Goal: Task Accomplishment & Management: Complete application form

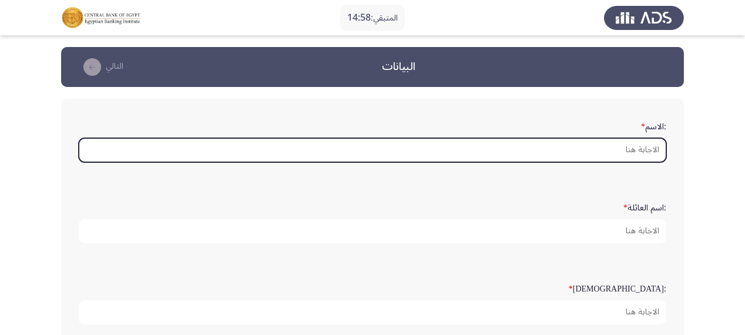
click at [643, 149] on input ":الاسم *" at bounding box center [373, 150] width 588 height 24
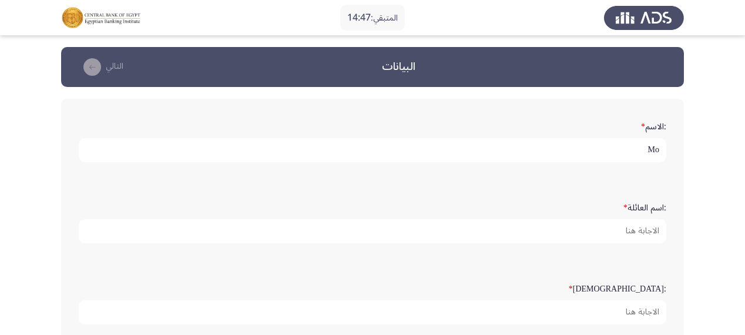
type input "M"
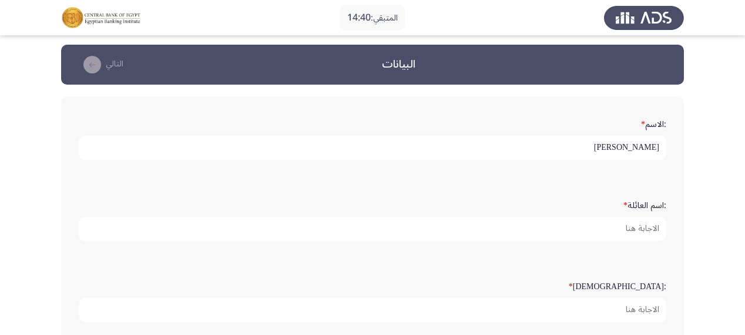
scroll to position [94, 0]
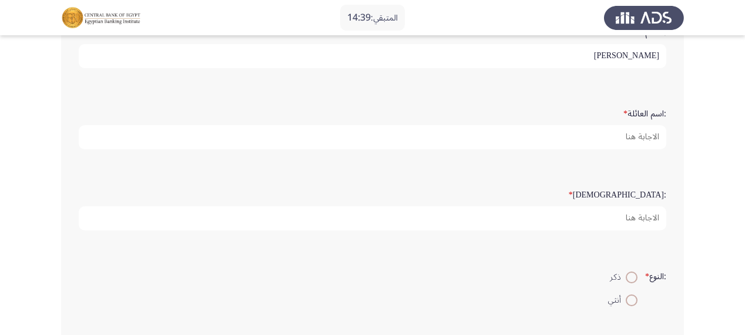
type input "[PERSON_NAME]"
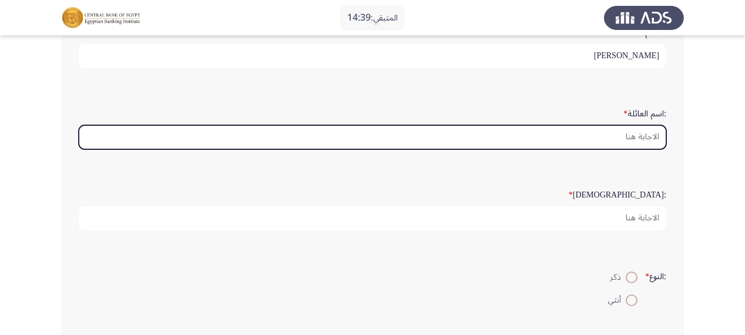
click at [640, 135] on input ":اسم العائلة *" at bounding box center [373, 137] width 588 height 24
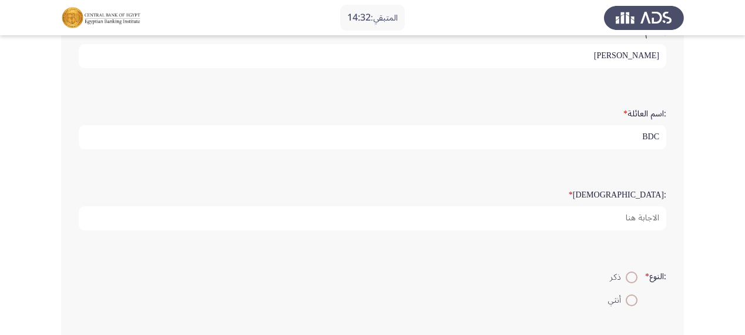
type input "BDC"
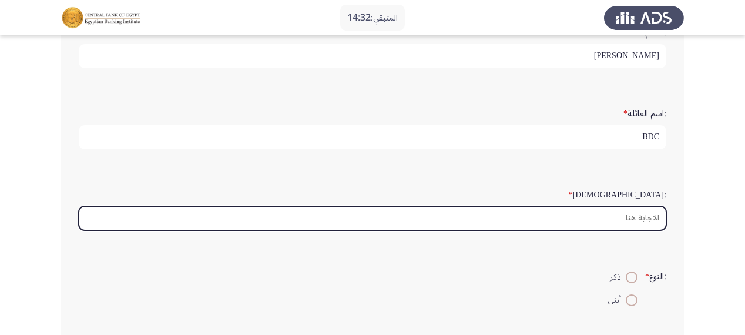
click at [623, 220] on input ":السن *" at bounding box center [373, 218] width 588 height 24
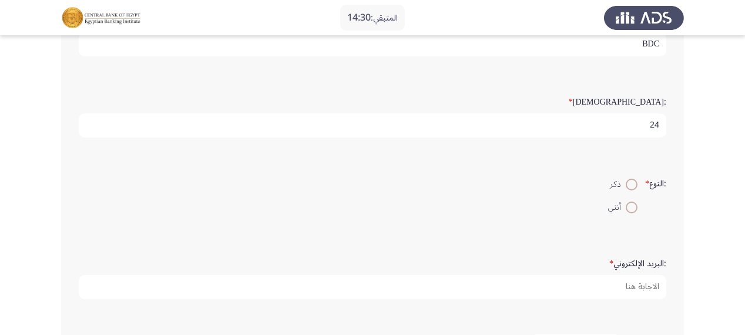
scroll to position [188, 0]
type input "24"
click at [620, 179] on span "ذكر" at bounding box center [618, 183] width 16 height 14
click at [626, 179] on input "ذكر" at bounding box center [632, 184] width 12 height 12
radio input "true"
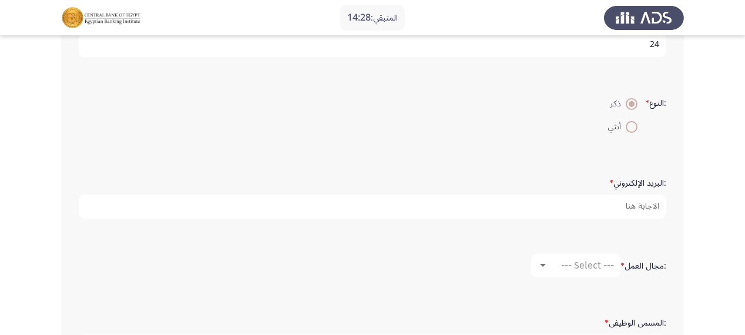
scroll to position [282, 0]
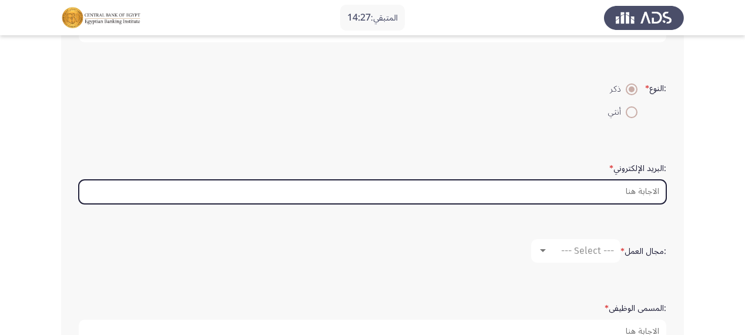
click at [621, 186] on input ":البريد الإلكتروني *" at bounding box center [373, 192] width 588 height 24
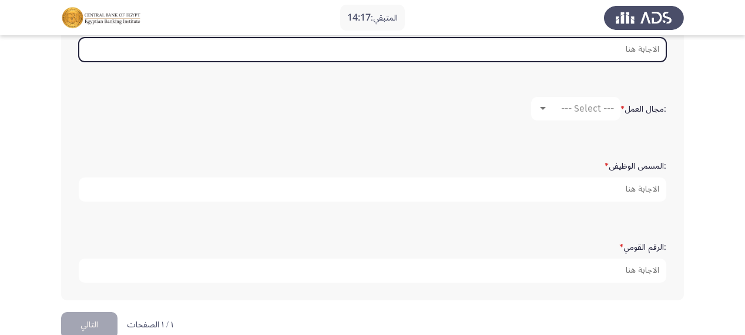
scroll to position [443, 0]
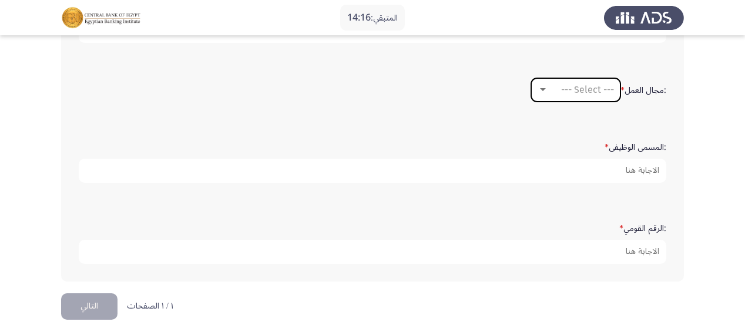
click at [539, 89] on div at bounding box center [543, 89] width 11 height 9
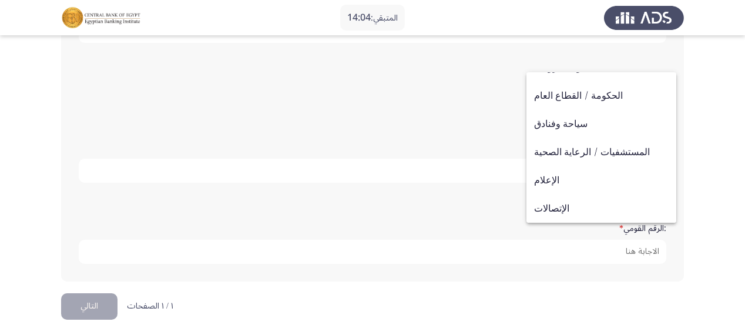
scroll to position [386, 0]
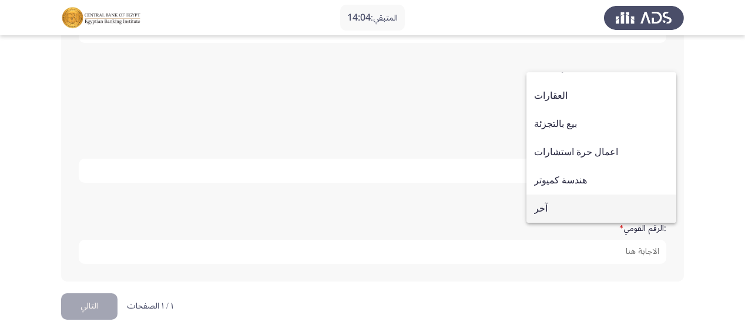
click at [568, 197] on span "آخر" at bounding box center [601, 209] width 135 height 28
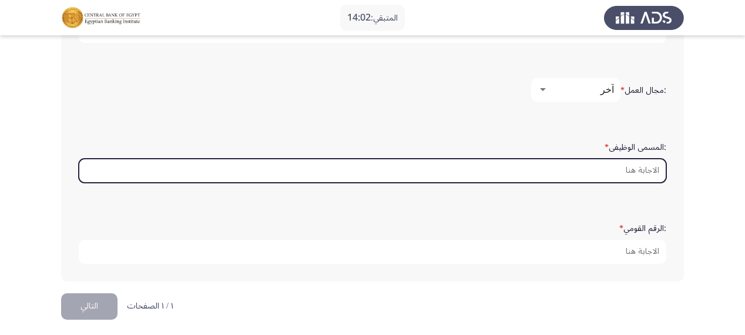
click at [617, 167] on input ":المسمى الوظيفى *" at bounding box center [373, 171] width 588 height 24
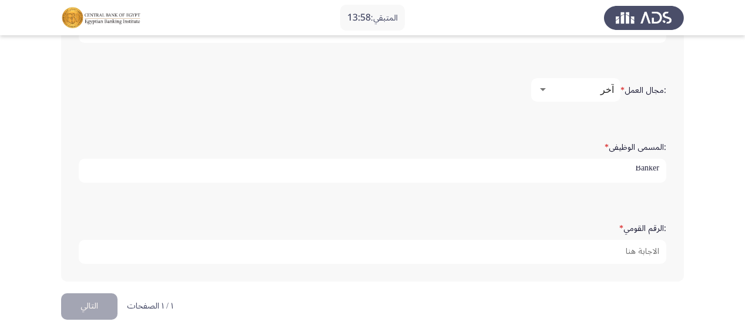
scroll to position [3, 0]
type input "Banker"
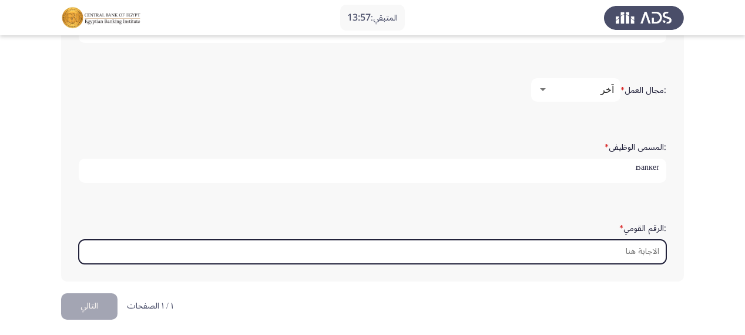
click at [637, 246] on input ":الرقم القومي *" at bounding box center [373, 252] width 588 height 24
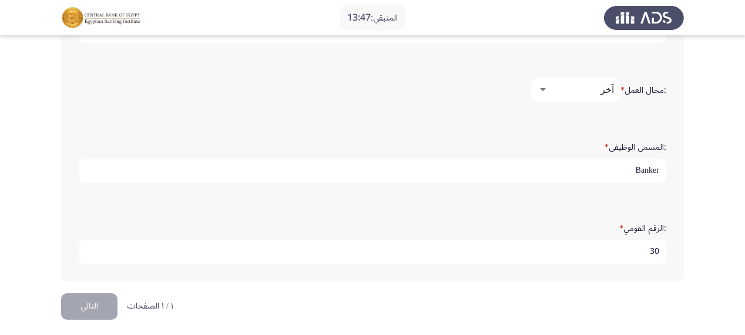
type input "3"
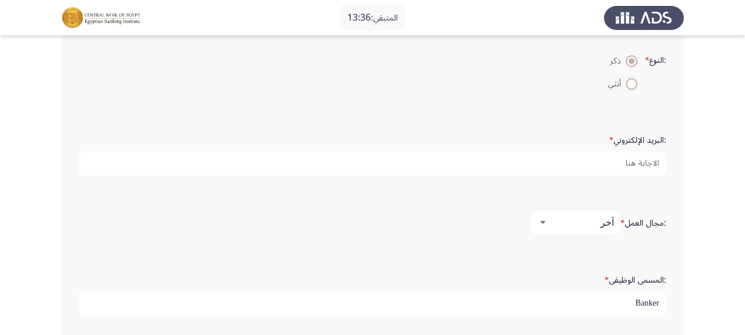
scroll to position [255, 0]
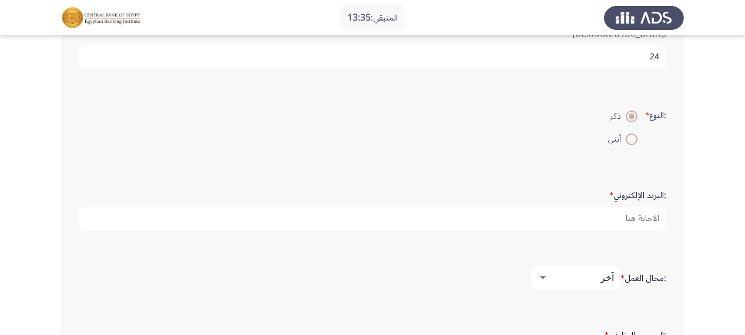
type input "30012260103973"
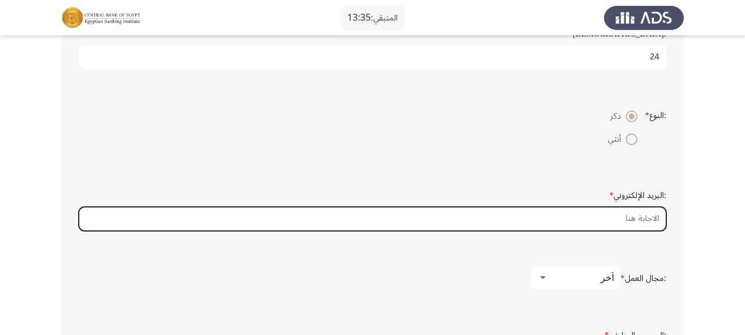
click at [619, 208] on input ":البريد الإلكتروني *" at bounding box center [373, 219] width 588 height 24
type input "H"
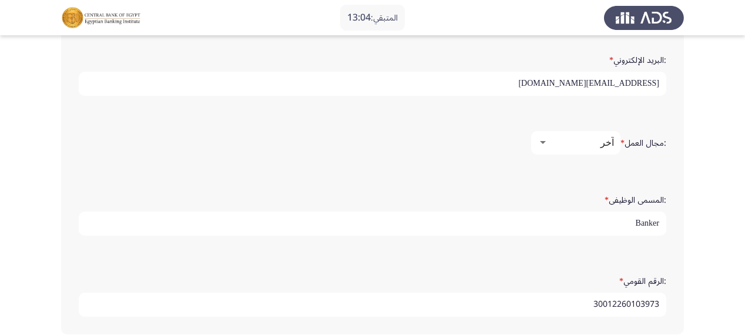
scroll to position [443, 0]
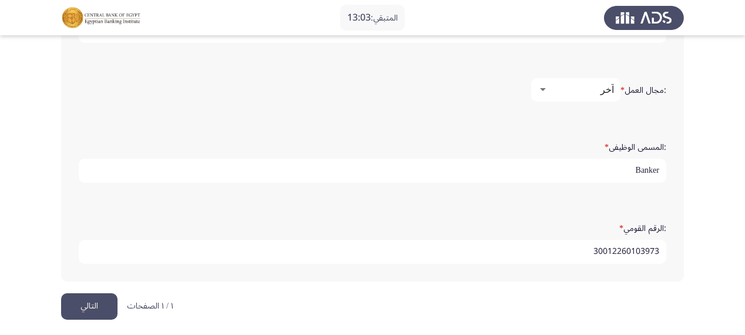
type input "[EMAIL_ADDRESS][DOMAIN_NAME]"
click at [109, 294] on button "التالي" at bounding box center [89, 306] width 56 height 26
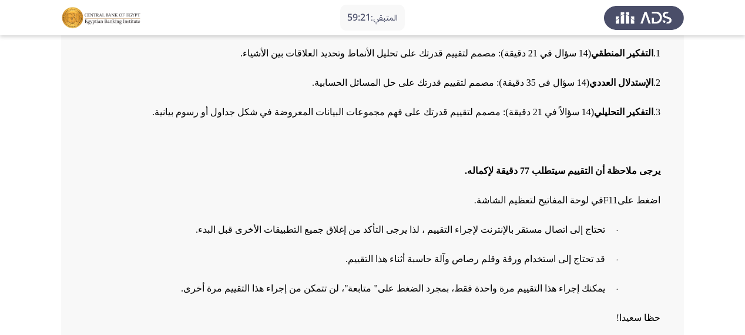
scroll to position [195, 0]
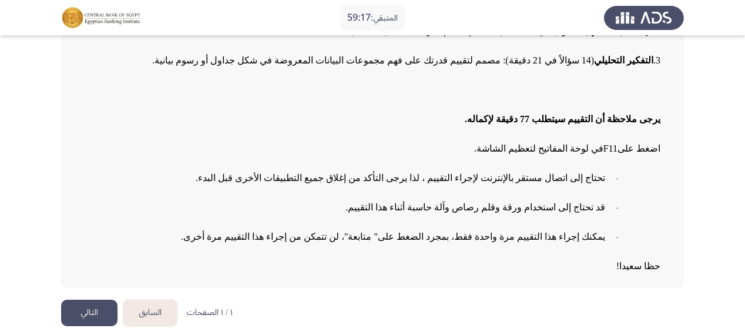
click at [111, 318] on button "التالي" at bounding box center [89, 313] width 56 height 26
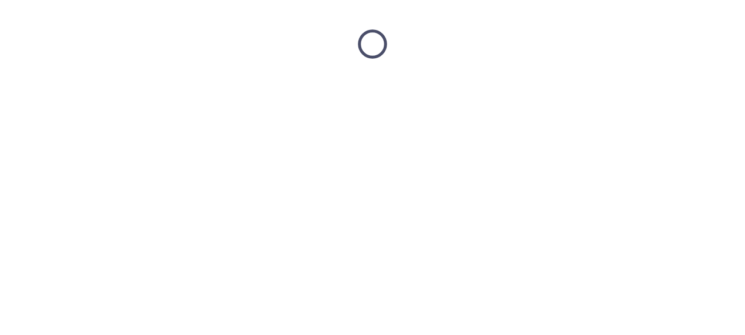
scroll to position [0, 0]
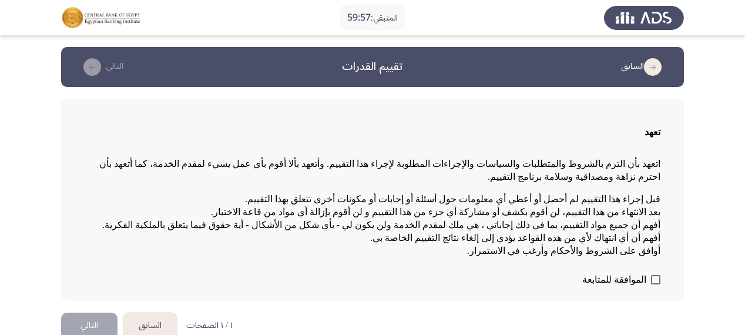
click at [654, 275] on span at bounding box center [655, 279] width 9 height 9
click at [656, 285] on input "الموافقة للمتابعة" at bounding box center [656, 285] width 1 height 1
checkbox input "true"
click at [83, 313] on button "التالي" at bounding box center [89, 326] width 56 height 26
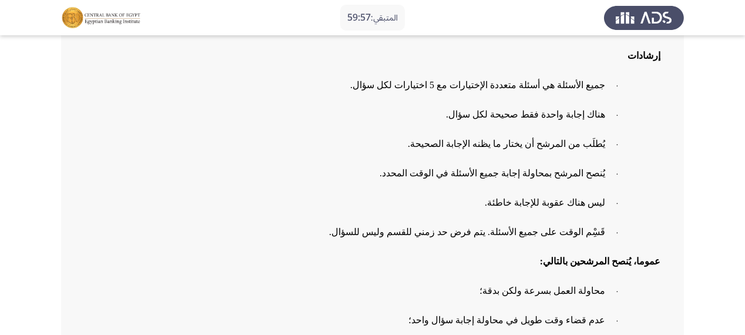
scroll to position [233, 0]
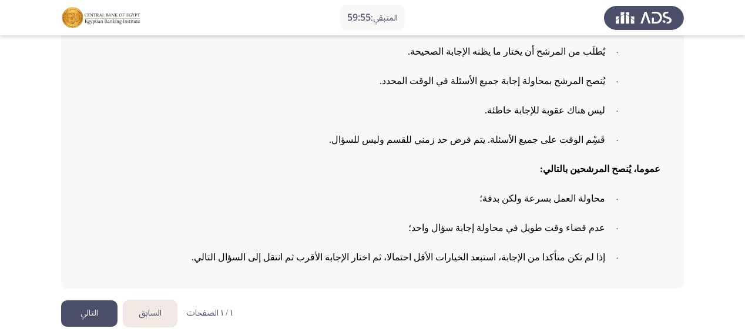
click at [91, 306] on button "التالي" at bounding box center [89, 313] width 56 height 26
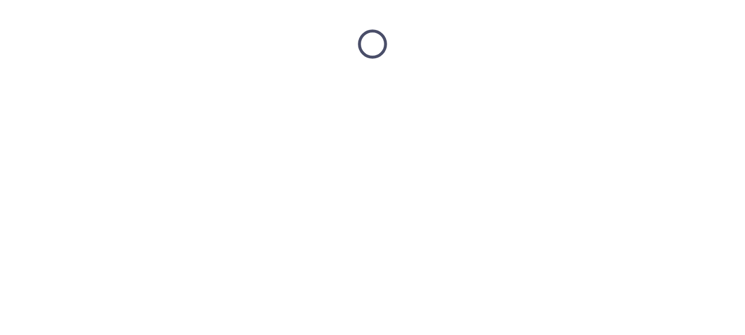
scroll to position [0, 0]
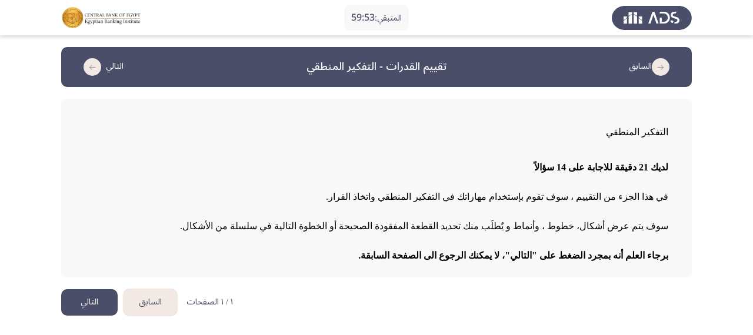
click at [101, 294] on button "التالي" at bounding box center [89, 302] width 56 height 26
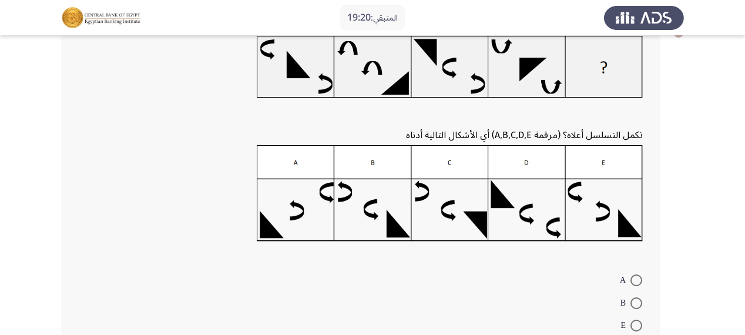
scroll to position [94, 0]
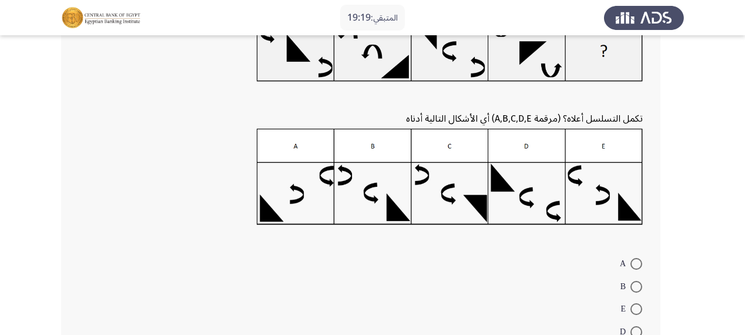
click at [635, 266] on span at bounding box center [637, 264] width 12 height 12
click at [635, 266] on input "A" at bounding box center [637, 264] width 12 height 12
radio input "true"
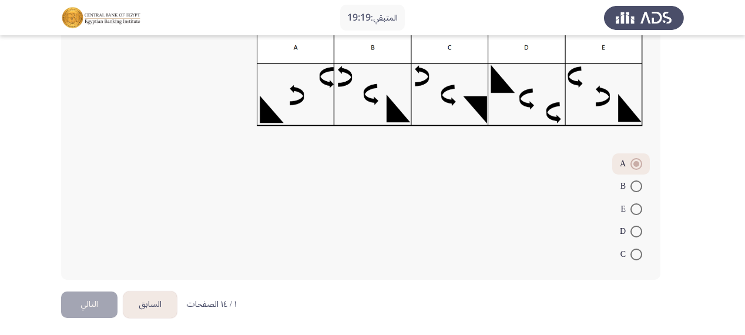
scroll to position [195, 0]
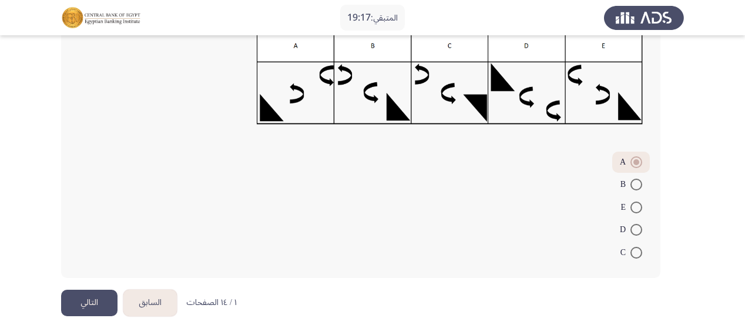
click at [105, 302] on button "التالي" at bounding box center [89, 303] width 56 height 26
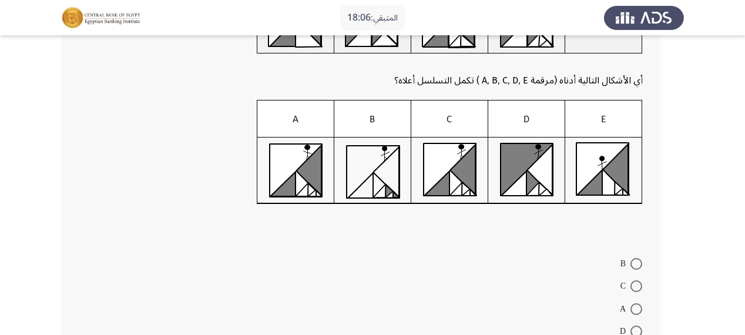
scroll to position [188, 0]
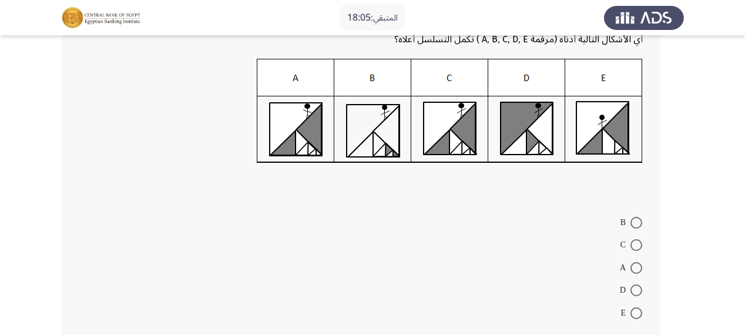
click at [640, 289] on span at bounding box center [637, 291] width 12 height 12
click at [640, 289] on input "D" at bounding box center [637, 291] width 12 height 12
radio input "true"
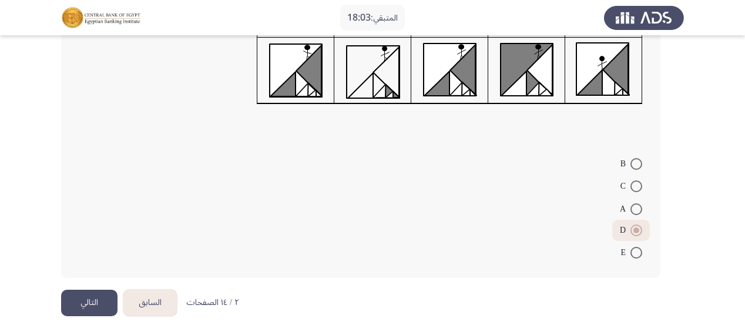
click at [103, 296] on button "التالي" at bounding box center [89, 303] width 56 height 26
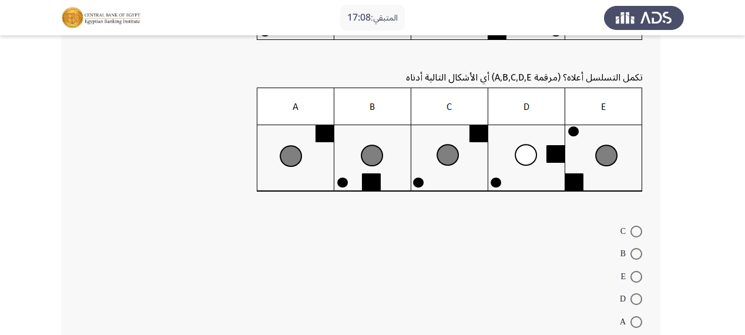
scroll to position [141, 0]
click at [635, 227] on span at bounding box center [637, 231] width 12 height 12
click at [635, 227] on input "C" at bounding box center [637, 231] width 12 height 12
radio input "true"
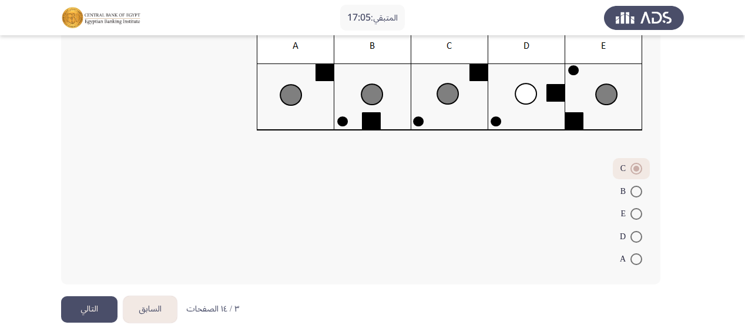
scroll to position [209, 0]
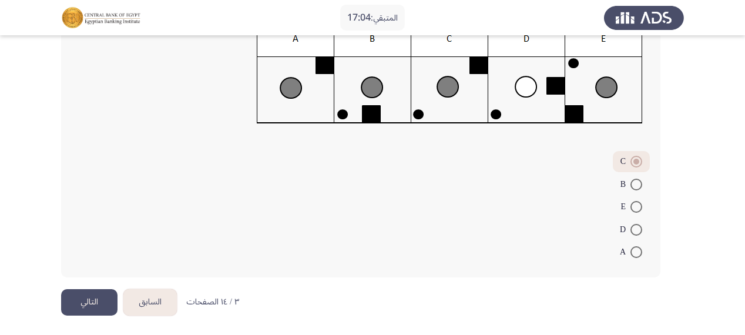
click at [90, 293] on button "التالي" at bounding box center [89, 302] width 56 height 26
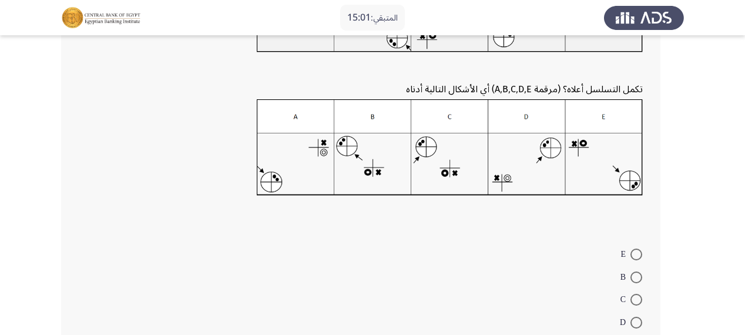
scroll to position [141, 0]
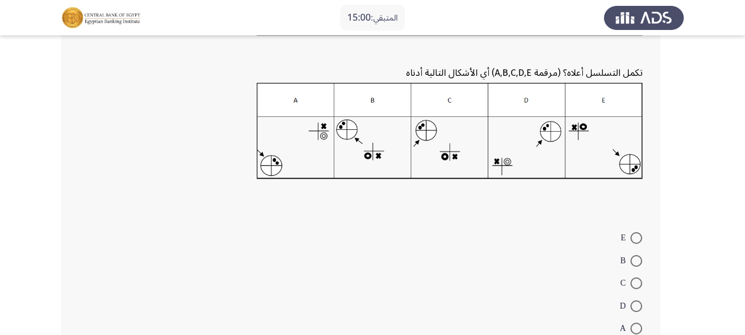
click at [638, 281] on span at bounding box center [637, 283] width 12 height 12
click at [638, 281] on input "C" at bounding box center [637, 283] width 12 height 12
radio input "true"
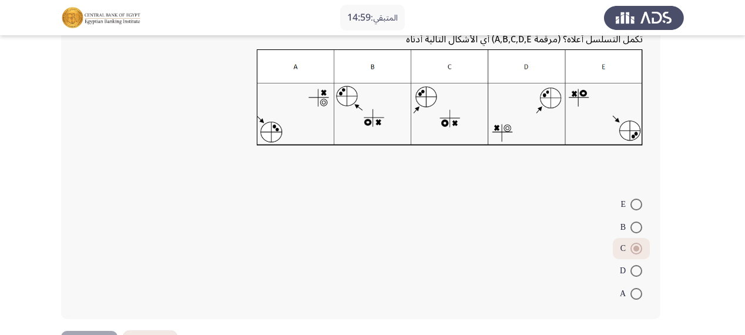
scroll to position [216, 0]
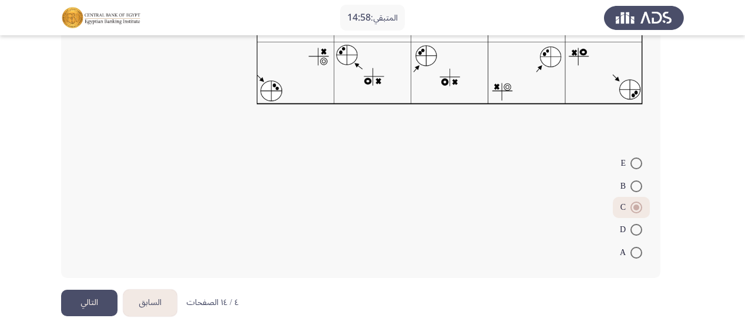
click at [98, 299] on button "التالي" at bounding box center [89, 303] width 56 height 26
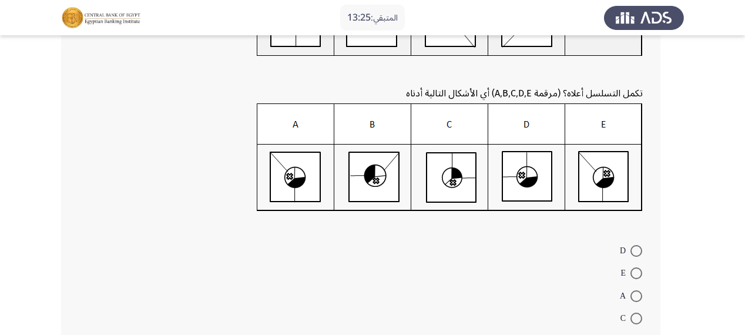
scroll to position [188, 0]
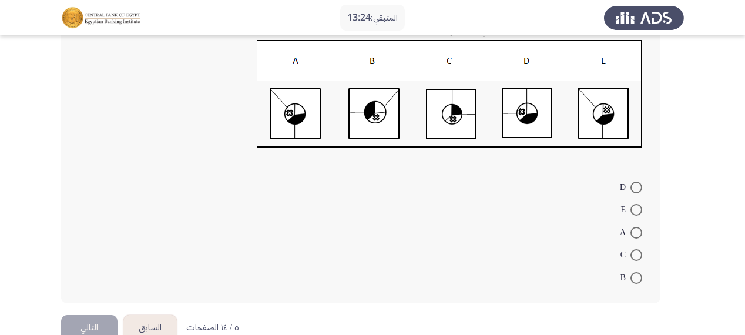
click at [636, 250] on span at bounding box center [637, 255] width 12 height 12
click at [636, 250] on input "C" at bounding box center [637, 255] width 12 height 12
radio input "true"
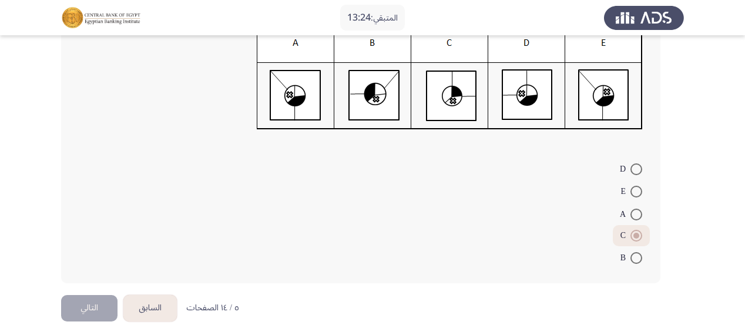
scroll to position [212, 0]
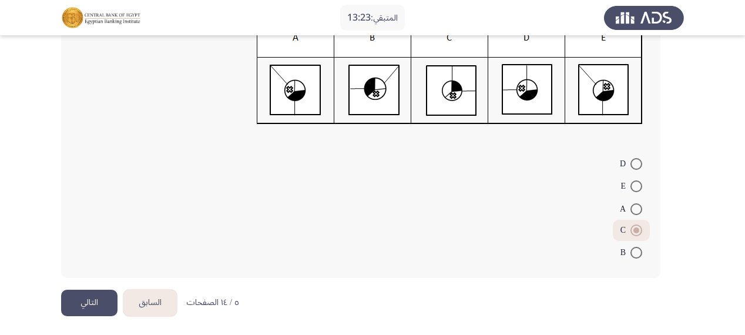
click at [93, 297] on button "التالي" at bounding box center [89, 303] width 56 height 26
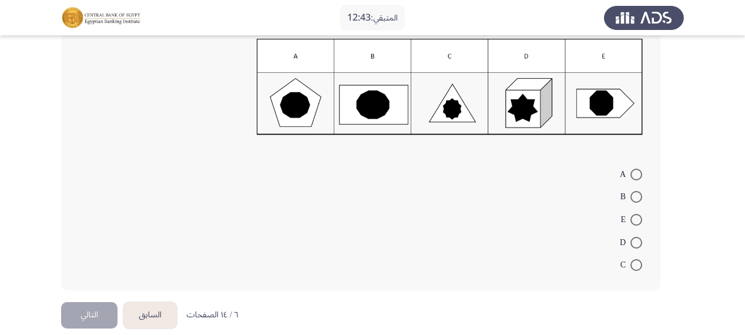
scroll to position [188, 0]
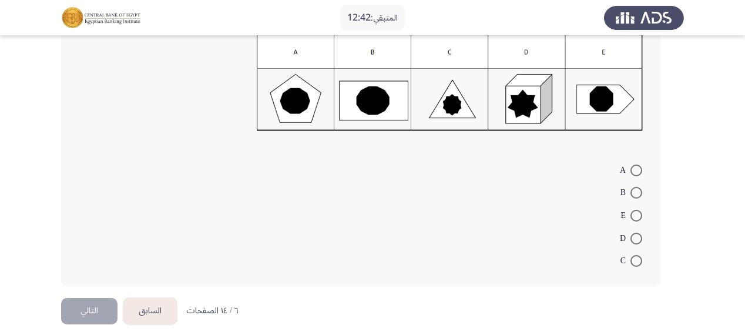
click at [635, 255] on span at bounding box center [637, 261] width 12 height 12
click at [635, 255] on input "C" at bounding box center [637, 261] width 12 height 12
radio input "true"
click at [94, 305] on button "التالي" at bounding box center [89, 310] width 56 height 26
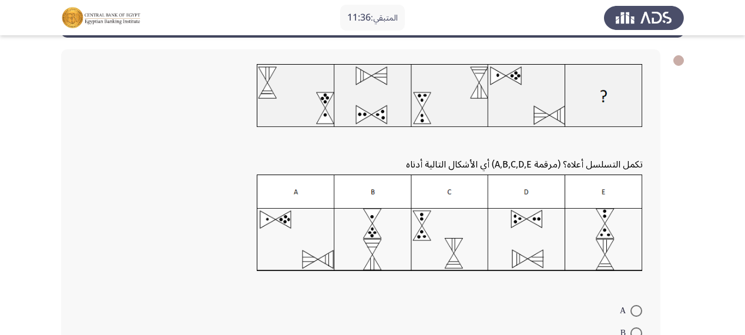
scroll to position [94, 0]
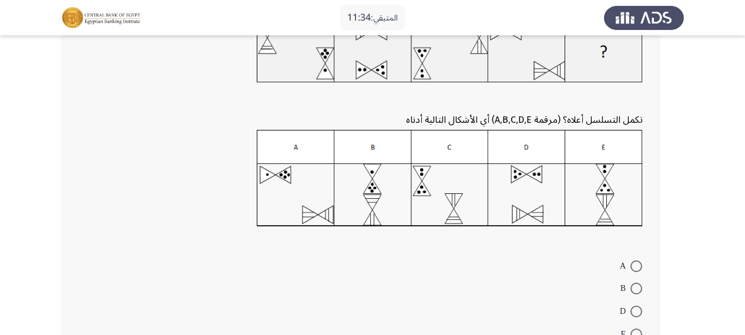
click at [646, 286] on mat-radio-button "B" at bounding box center [631, 288] width 37 height 23
click at [641, 287] on span at bounding box center [637, 289] width 12 height 12
click at [641, 287] on input "B" at bounding box center [637, 289] width 12 height 12
radio input "true"
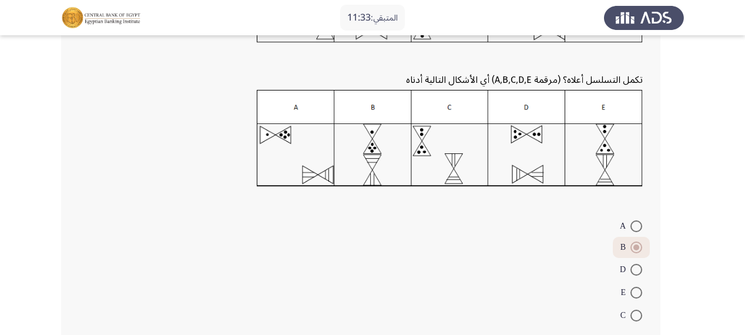
scroll to position [188, 0]
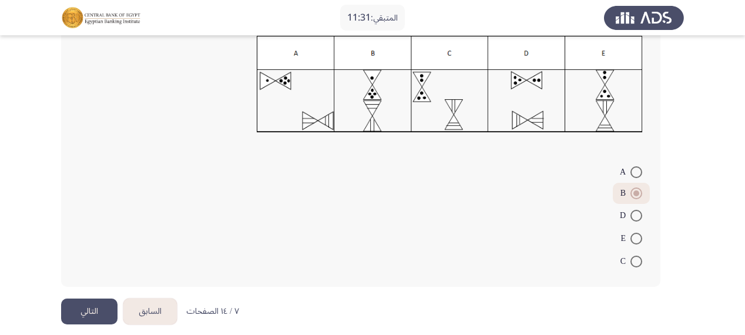
click at [100, 310] on button "التالي" at bounding box center [89, 312] width 56 height 26
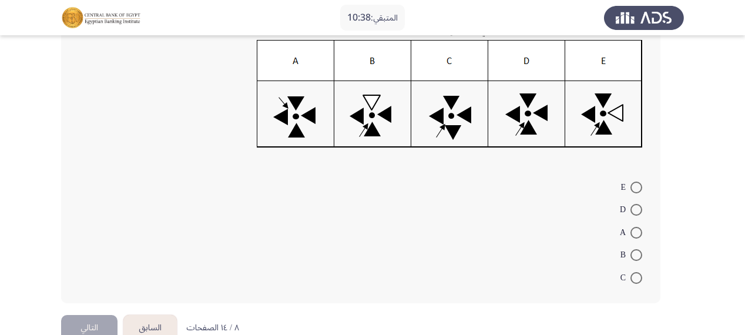
click at [638, 183] on span at bounding box center [637, 188] width 12 height 12
click at [638, 183] on input "E" at bounding box center [637, 188] width 12 height 12
radio input "true"
click at [92, 322] on button "التالي" at bounding box center [89, 326] width 56 height 26
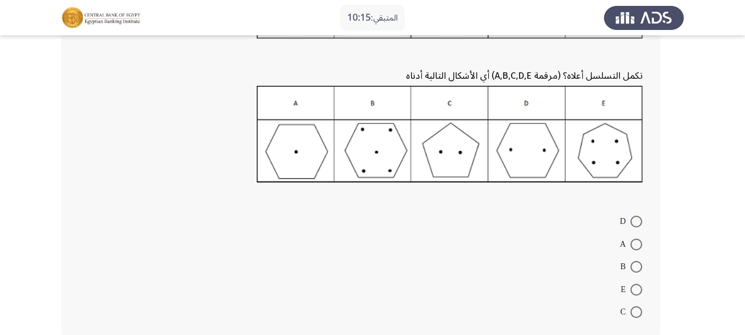
scroll to position [141, 0]
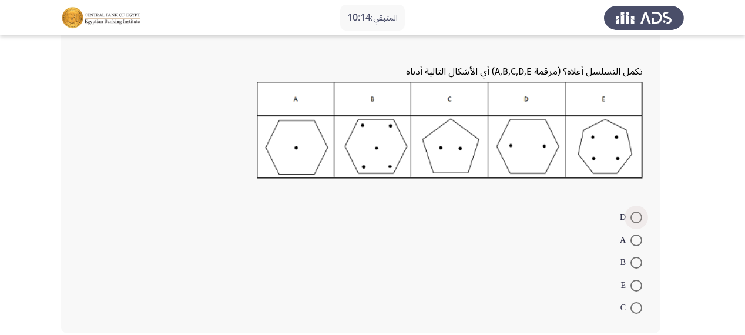
click at [636, 215] on span at bounding box center [637, 218] width 12 height 12
click at [636, 215] on input "D" at bounding box center [637, 218] width 12 height 12
radio input "true"
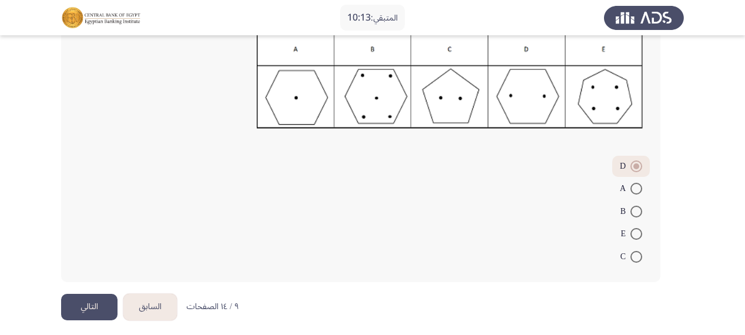
scroll to position [195, 0]
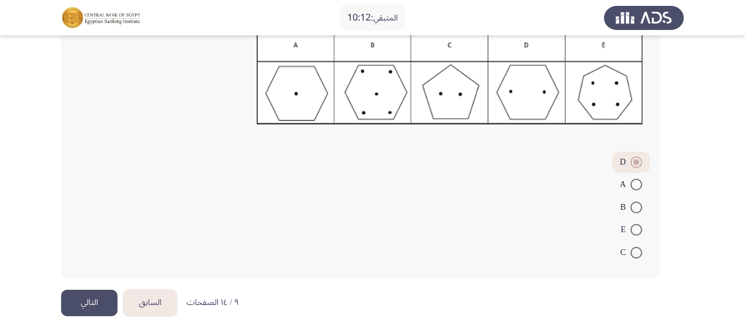
click at [62, 301] on button "التالي" at bounding box center [89, 303] width 56 height 26
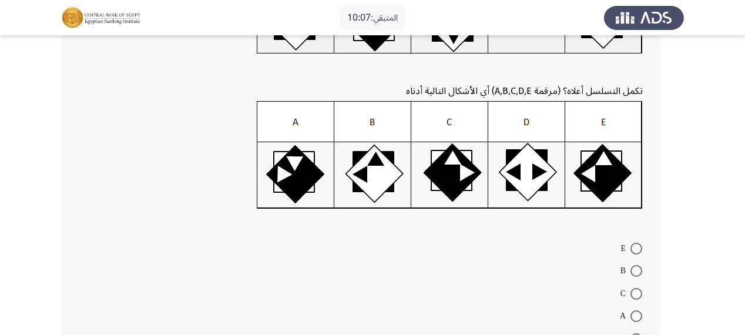
scroll to position [188, 0]
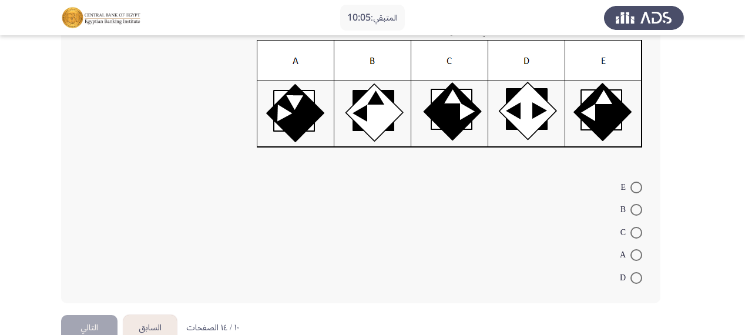
click at [640, 186] on span at bounding box center [637, 188] width 12 height 12
click at [640, 186] on input "E" at bounding box center [637, 188] width 12 height 12
radio input "true"
click at [96, 317] on button "التالي" at bounding box center [89, 326] width 56 height 26
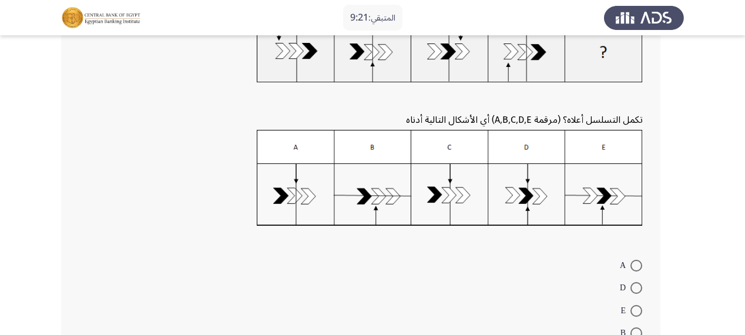
scroll to position [94, 0]
click at [633, 262] on span at bounding box center [637, 265] width 12 height 12
click at [633, 262] on input "A" at bounding box center [637, 265] width 12 height 12
radio input "true"
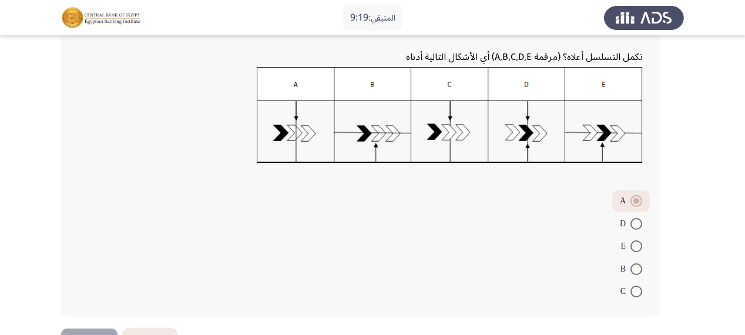
scroll to position [188, 0]
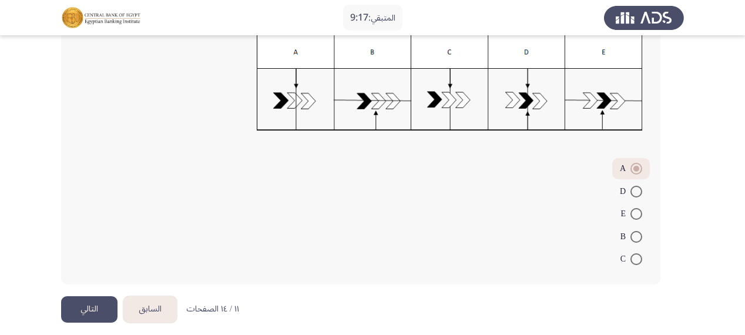
click at [98, 299] on button "التالي" at bounding box center [89, 309] width 56 height 26
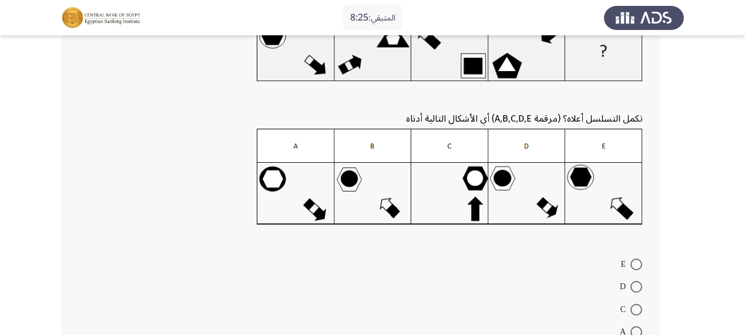
scroll to position [141, 0]
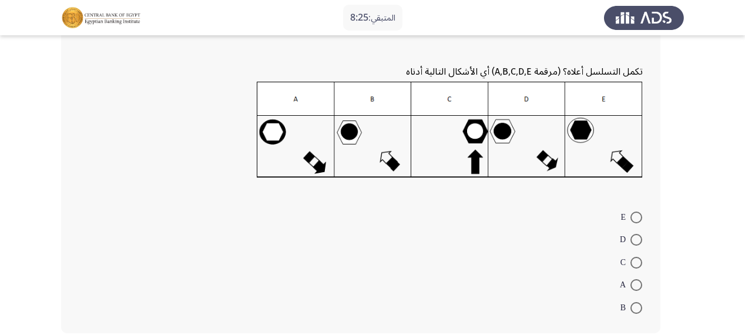
click at [636, 214] on span at bounding box center [637, 218] width 12 height 12
click at [636, 214] on input "E" at bounding box center [637, 218] width 12 height 12
radio input "true"
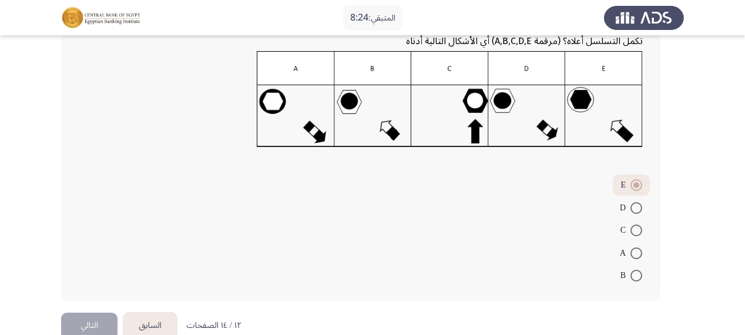
scroll to position [188, 0]
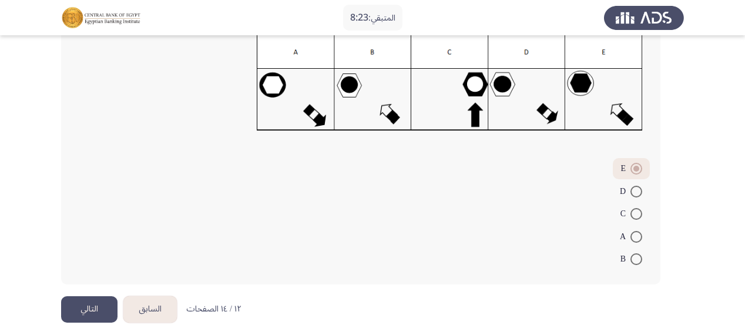
click at [89, 308] on button "التالي" at bounding box center [89, 309] width 56 height 26
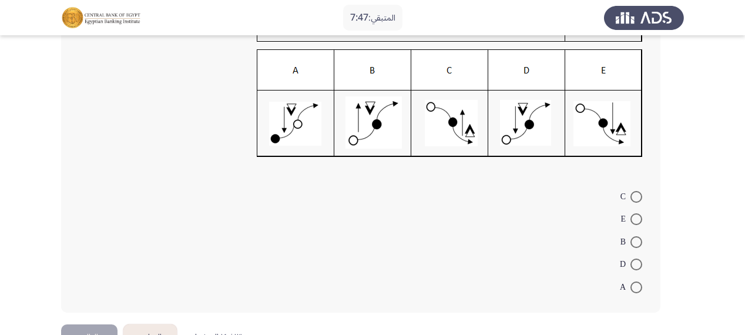
scroll to position [141, 0]
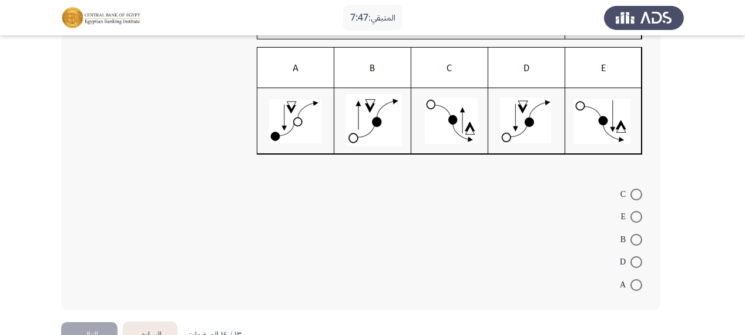
click at [636, 190] on span at bounding box center [637, 195] width 12 height 12
click at [636, 190] on input "C" at bounding box center [637, 195] width 12 height 12
radio input "true"
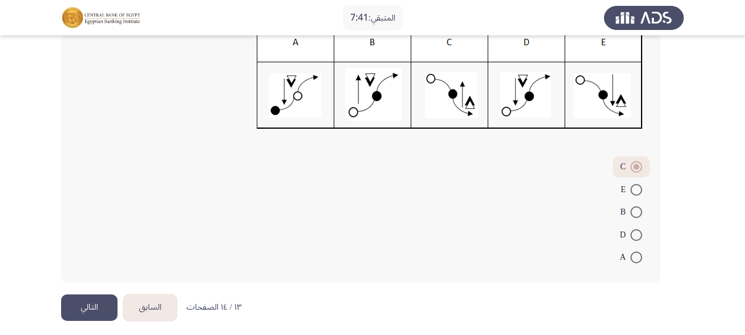
scroll to position [172, 0]
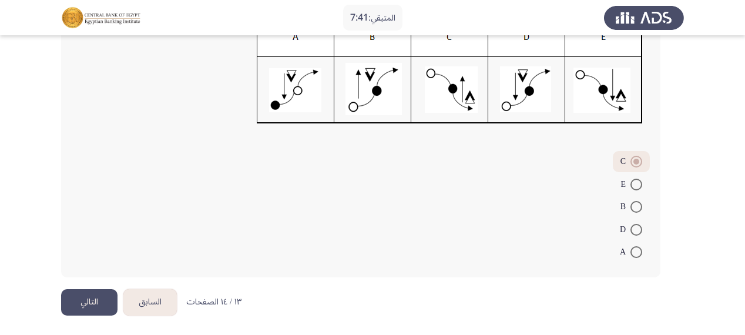
click at [82, 302] on button "التالي" at bounding box center [89, 302] width 56 height 26
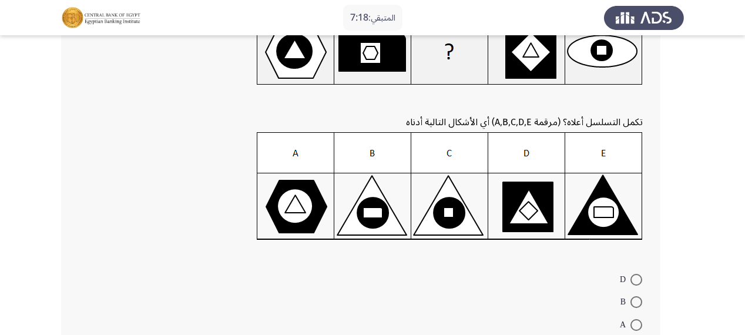
scroll to position [141, 0]
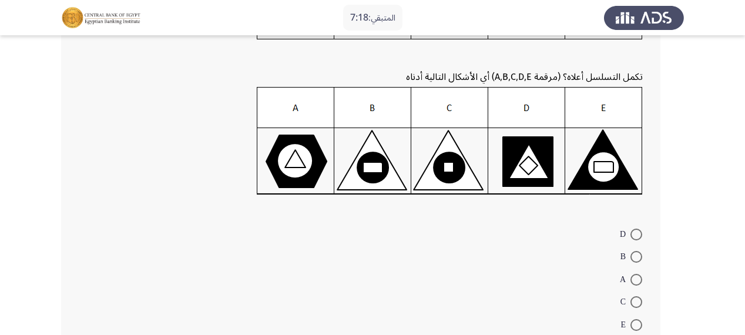
click at [632, 232] on span at bounding box center [637, 235] width 12 height 12
click at [632, 232] on input "D" at bounding box center [637, 235] width 12 height 12
radio input "true"
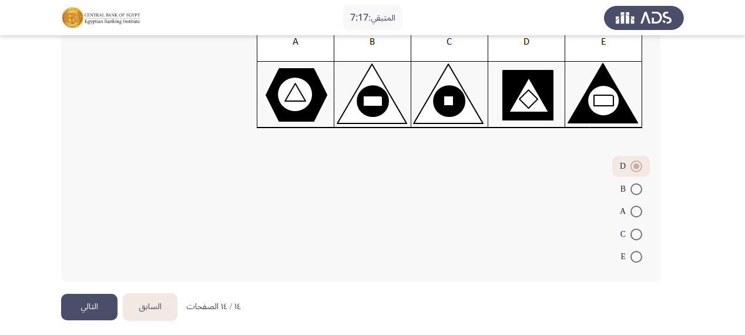
scroll to position [212, 0]
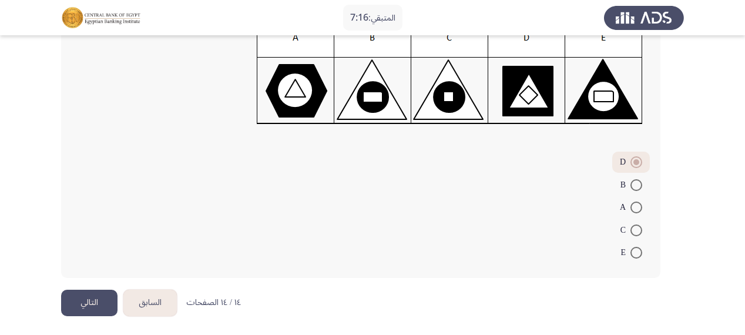
click at [80, 302] on button "التالي" at bounding box center [89, 303] width 56 height 26
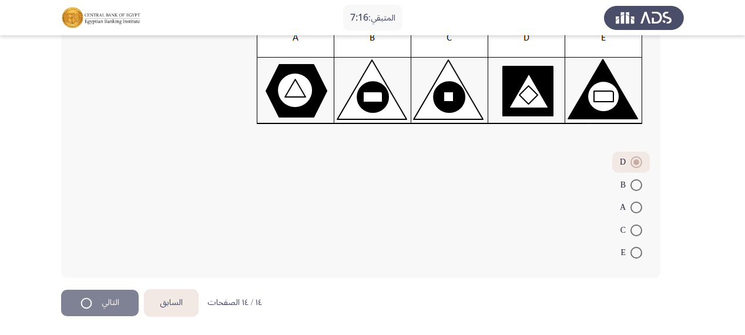
scroll to position [0, 0]
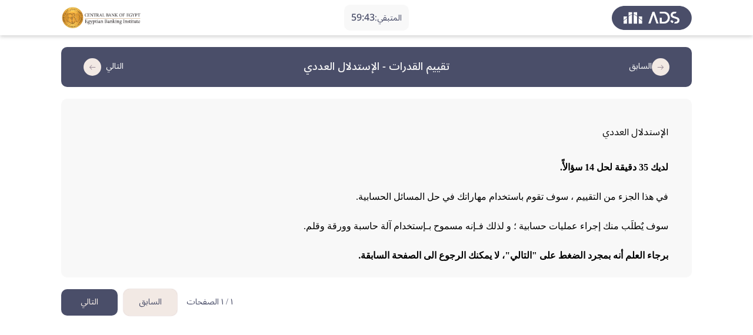
click at [98, 296] on button "التالي" at bounding box center [89, 302] width 56 height 26
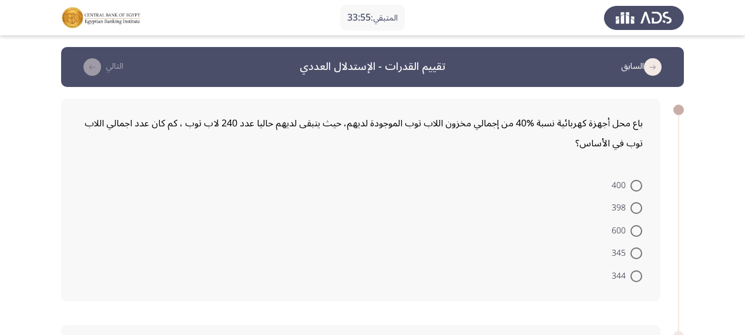
click at [640, 230] on span at bounding box center [637, 231] width 12 height 12
click at [640, 230] on input "600" at bounding box center [637, 231] width 12 height 12
radio input "true"
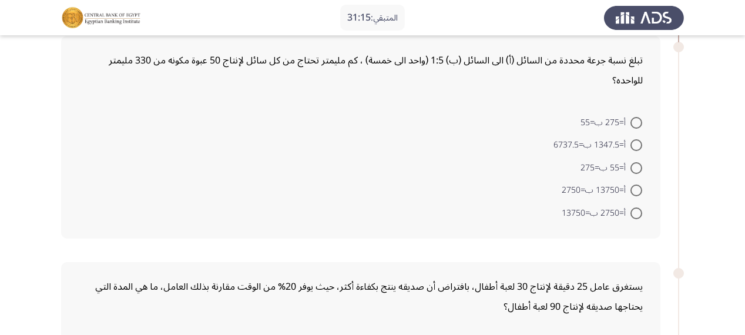
scroll to position [376, 0]
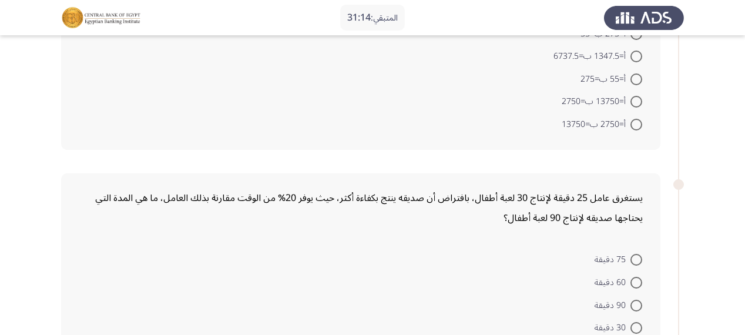
click at [644, 112] on mat-radio-button "أ=2750 ب=13750" at bounding box center [602, 123] width 96 height 23
click at [635, 119] on span at bounding box center [637, 125] width 12 height 12
click at [635, 119] on input "أ=2750 ب=13750" at bounding box center [637, 125] width 12 height 12
radio input "true"
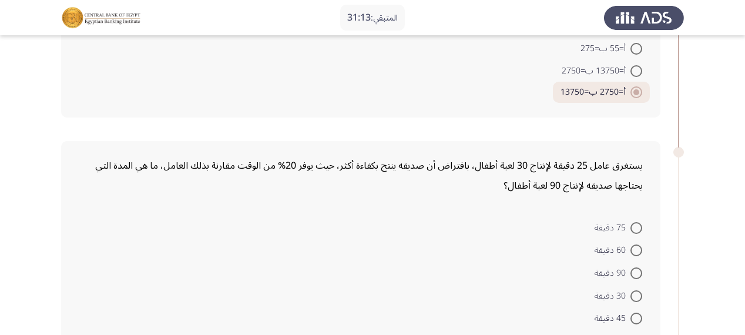
scroll to position [423, 0]
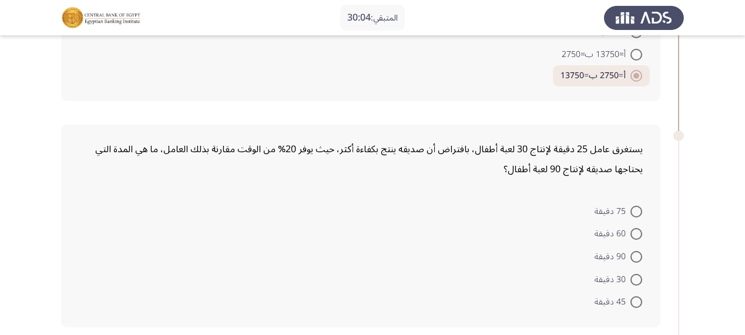
click at [636, 206] on span at bounding box center [637, 212] width 12 height 12
click at [636, 206] on input "75 دقيقة" at bounding box center [637, 212] width 12 height 12
radio input "true"
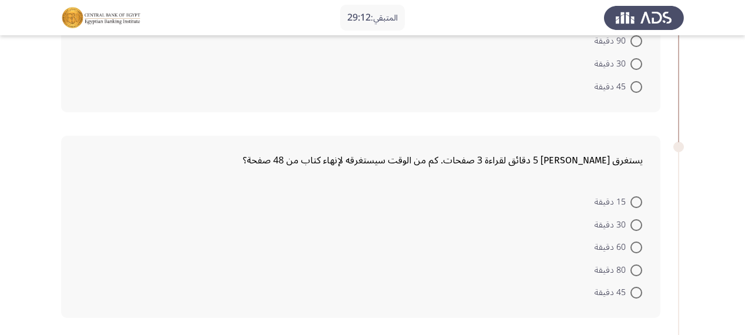
scroll to position [658, 0]
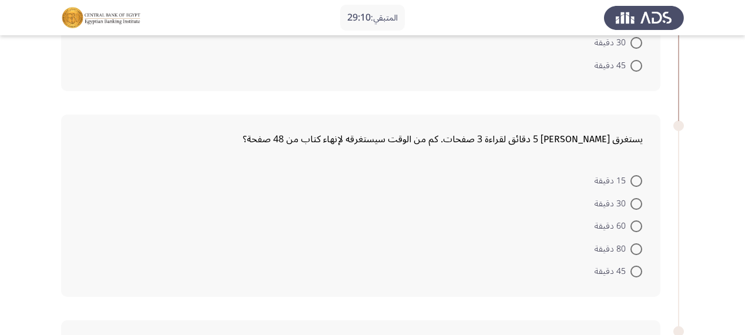
click at [633, 243] on span at bounding box center [637, 249] width 12 height 12
click at [633, 243] on input "80 دقيقة" at bounding box center [637, 249] width 12 height 12
radio input "true"
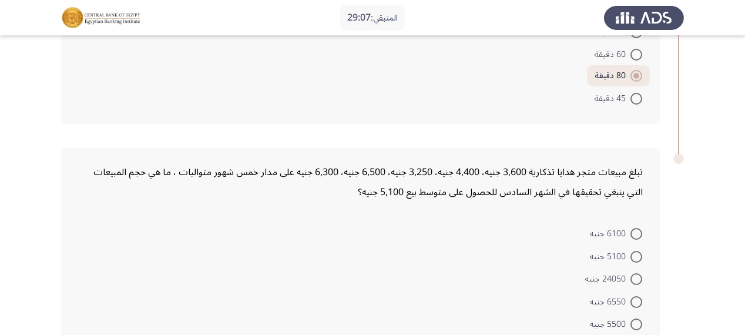
scroll to position [847, 0]
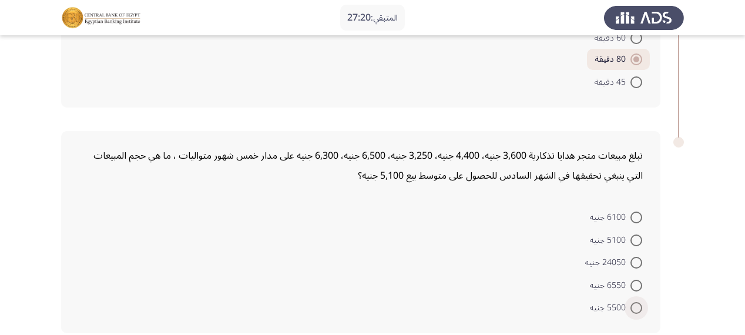
click at [642, 302] on span at bounding box center [637, 308] width 12 height 12
click at [642, 302] on input "5500 جنيه" at bounding box center [637, 308] width 12 height 12
radio input "true"
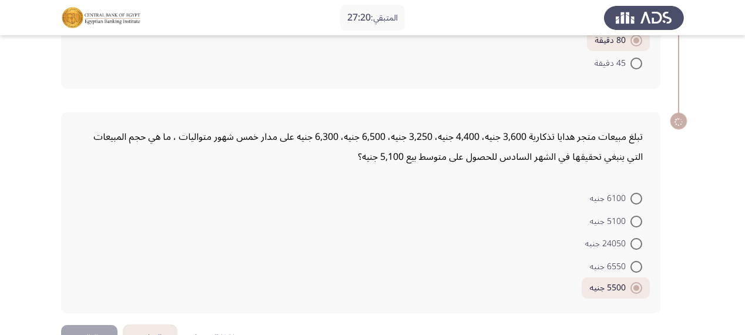
scroll to position [877, 0]
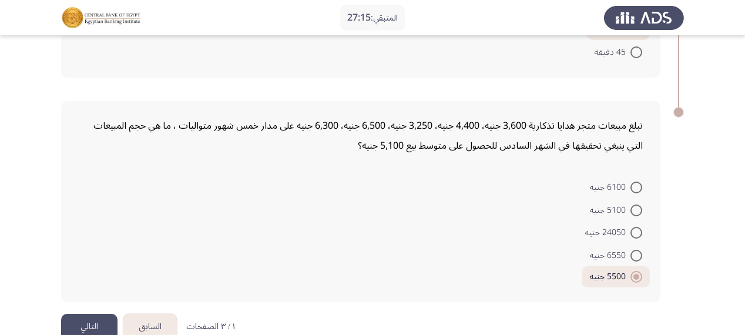
click at [88, 314] on button "التالي" at bounding box center [89, 327] width 56 height 26
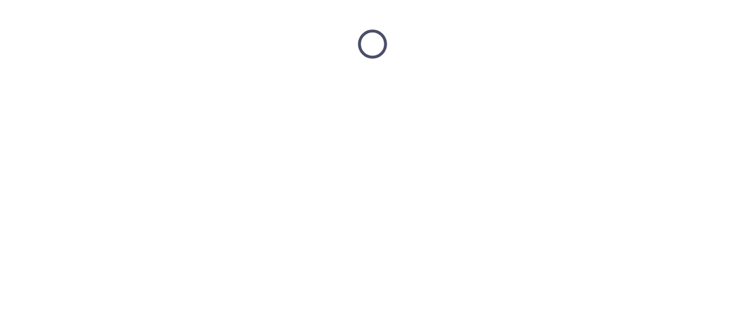
scroll to position [0, 0]
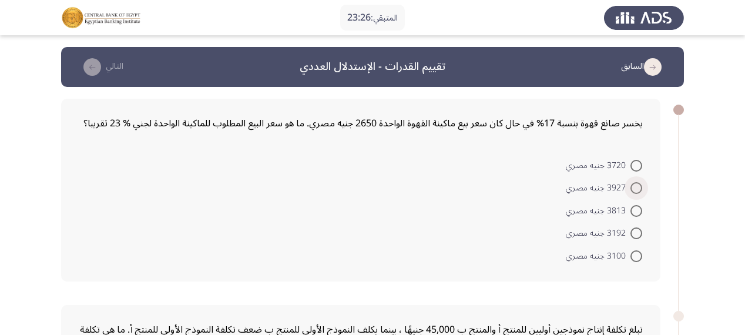
click at [640, 183] on span at bounding box center [637, 188] width 12 height 12
click at [640, 183] on input "3927 جنيه مصري" at bounding box center [637, 188] width 12 height 12
radio input "true"
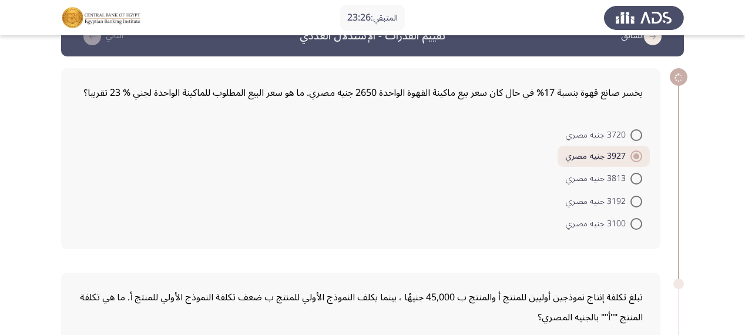
scroll to position [47, 0]
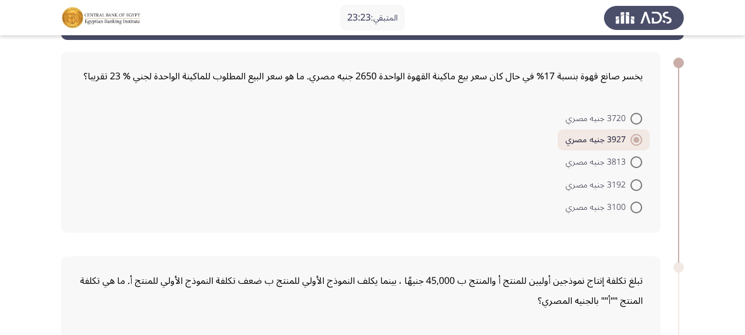
click at [637, 183] on span at bounding box center [637, 185] width 12 height 12
click at [637, 183] on input "3192 جنيه مصري" at bounding box center [637, 185] width 12 height 12
radio input "true"
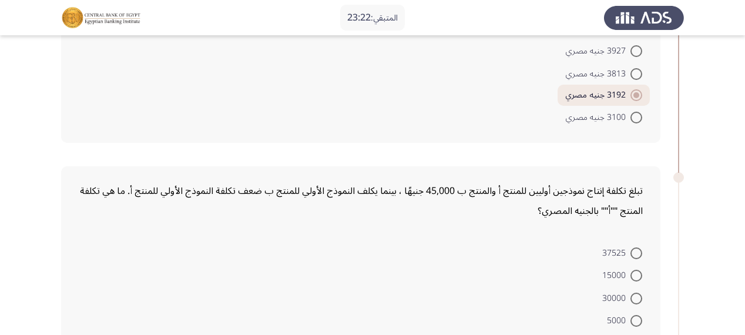
scroll to position [141, 0]
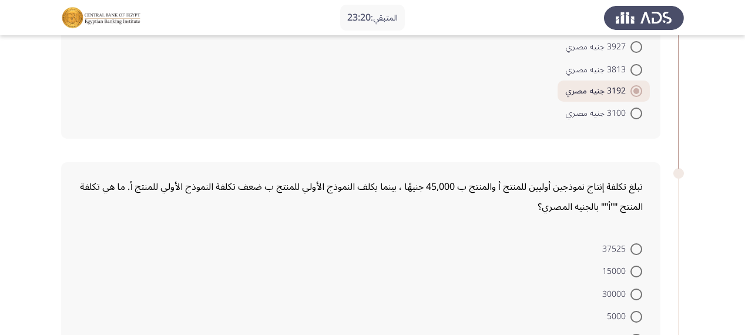
click at [644, 112] on mat-radio-button "3100 جنيه مصري" at bounding box center [604, 113] width 92 height 23
click at [635, 115] on span at bounding box center [637, 114] width 12 height 12
click at [635, 115] on input "3100 جنيه مصري" at bounding box center [637, 114] width 12 height 12
radio input "true"
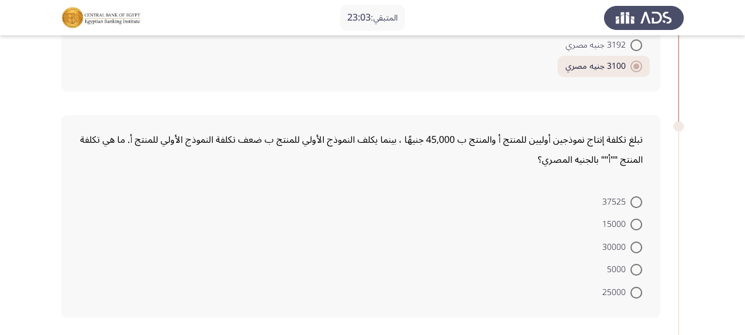
scroll to position [235, 0]
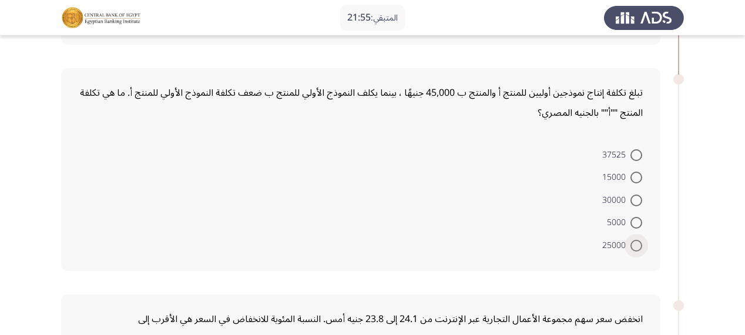
click at [641, 244] on span at bounding box center [637, 246] width 12 height 12
click at [641, 244] on input "25000" at bounding box center [637, 246] width 12 height 12
radio input "true"
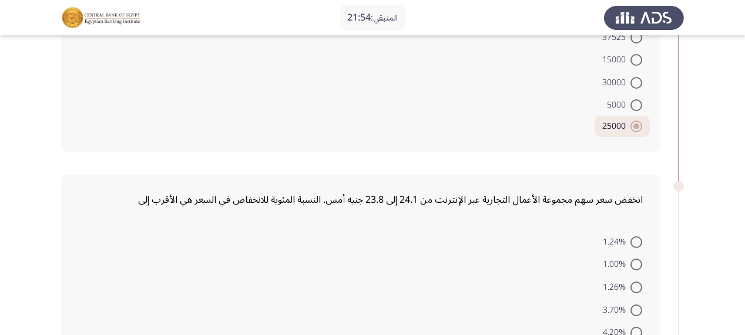
scroll to position [376, 0]
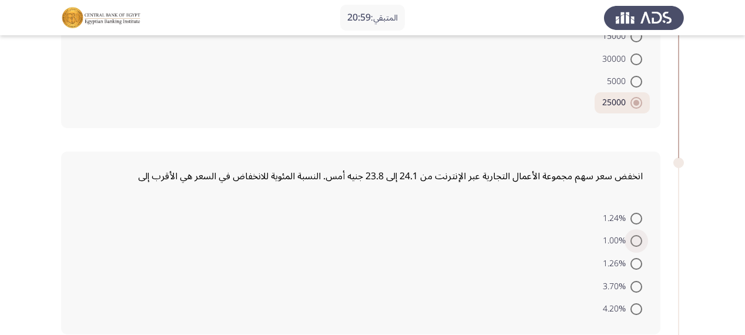
click at [637, 239] on span at bounding box center [637, 241] width 12 height 12
click at [637, 239] on input "1.00%" at bounding box center [637, 241] width 12 height 12
radio input "true"
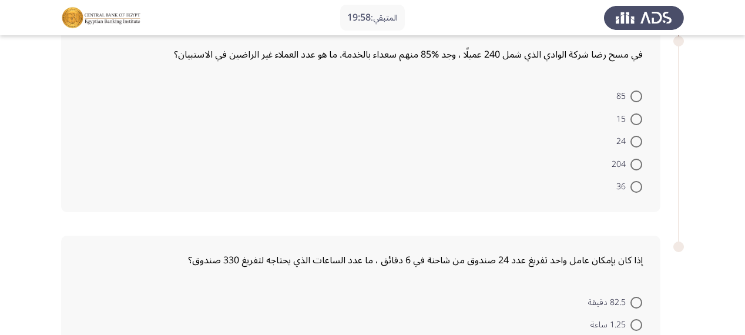
scroll to position [705, 0]
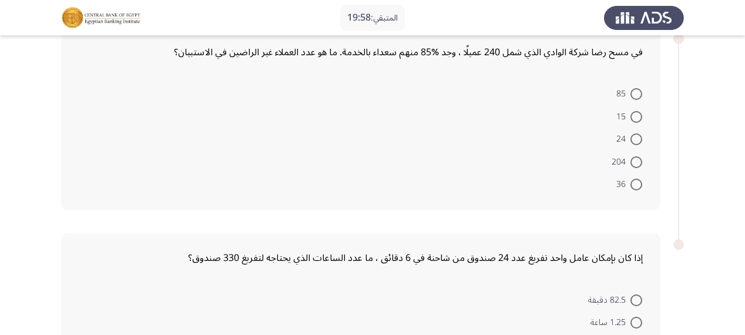
click at [639, 183] on span at bounding box center [637, 185] width 12 height 12
click at [639, 183] on input "36" at bounding box center [637, 185] width 12 height 12
radio input "true"
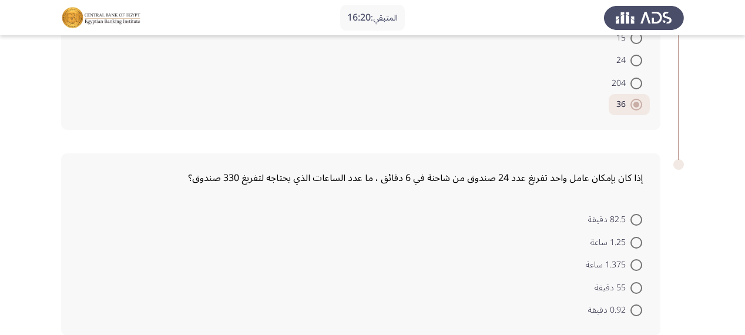
scroll to position [838, 0]
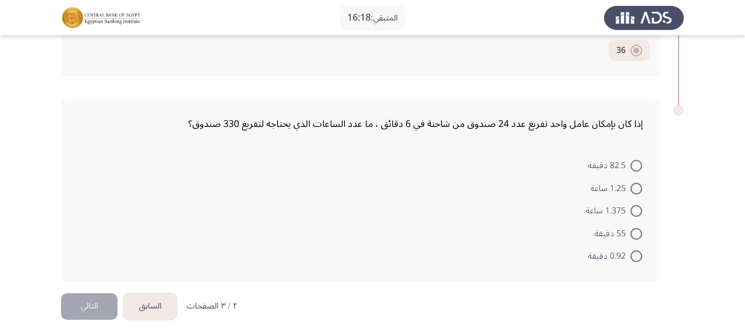
click at [640, 186] on span at bounding box center [637, 189] width 12 height 12
click at [640, 186] on input "1.25 ساعة" at bounding box center [637, 189] width 12 height 12
radio input "true"
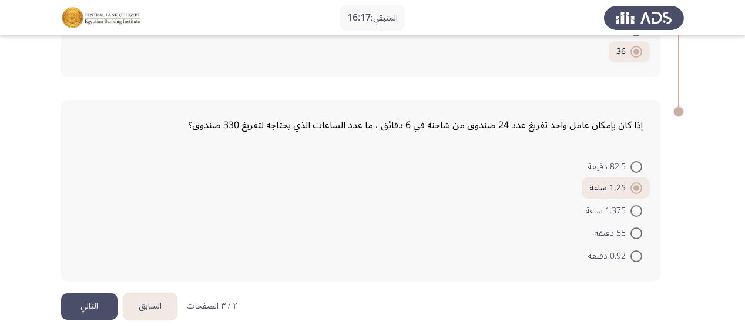
click at [76, 296] on button "التالي" at bounding box center [89, 306] width 56 height 26
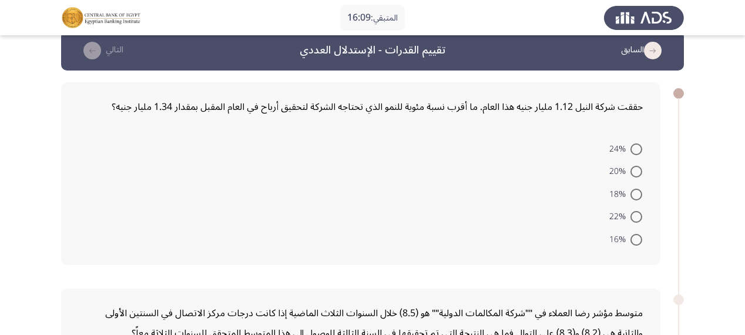
scroll to position [0, 0]
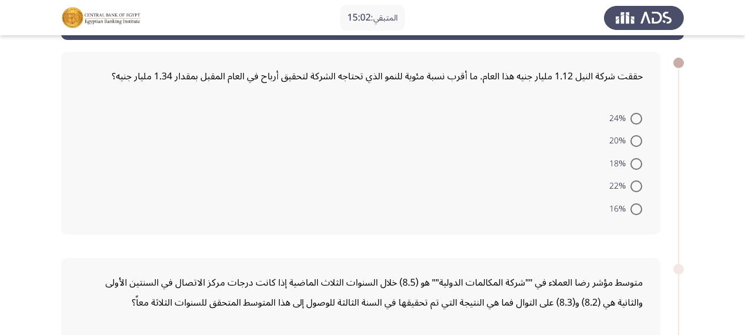
click at [637, 115] on span at bounding box center [637, 119] width 12 height 12
click at [637, 115] on input "24%" at bounding box center [637, 119] width 12 height 12
radio input "true"
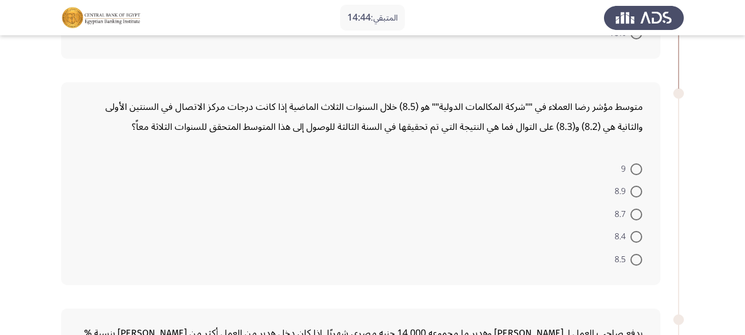
scroll to position [235, 0]
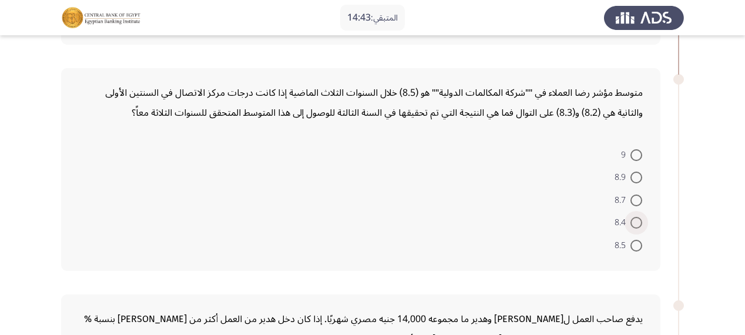
click at [640, 220] on span at bounding box center [637, 223] width 12 height 12
click at [640, 220] on input "8.4" at bounding box center [637, 223] width 12 height 12
radio input "true"
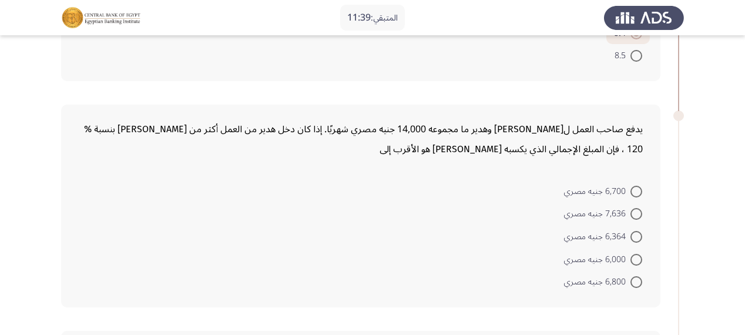
scroll to position [470, 0]
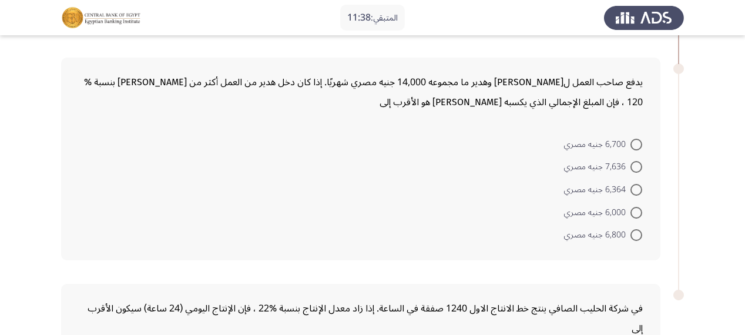
click at [644, 164] on mat-radio-button "7,636 جنيه مصري" at bounding box center [603, 166] width 93 height 23
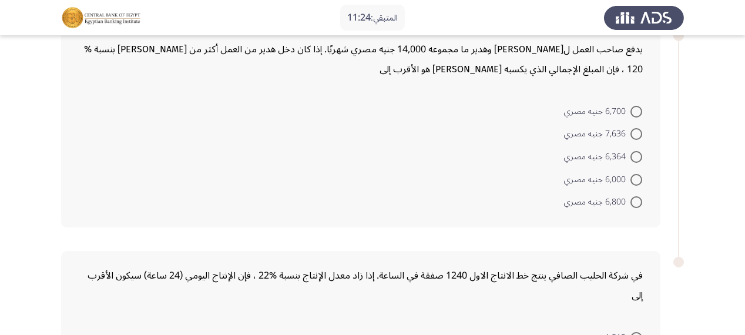
scroll to position [517, 0]
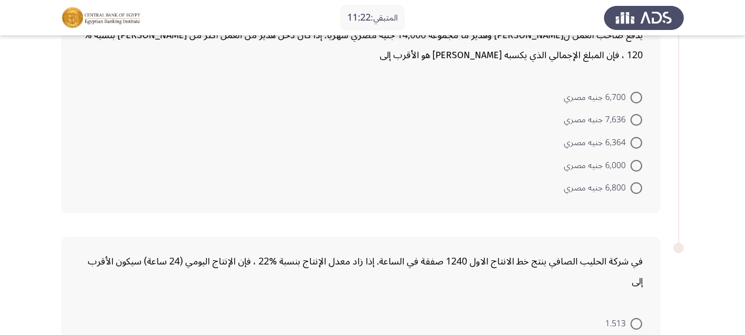
click at [634, 160] on span at bounding box center [637, 166] width 12 height 12
click at [634, 160] on input "6,000 جنيه مصري" at bounding box center [637, 166] width 12 height 12
radio input "true"
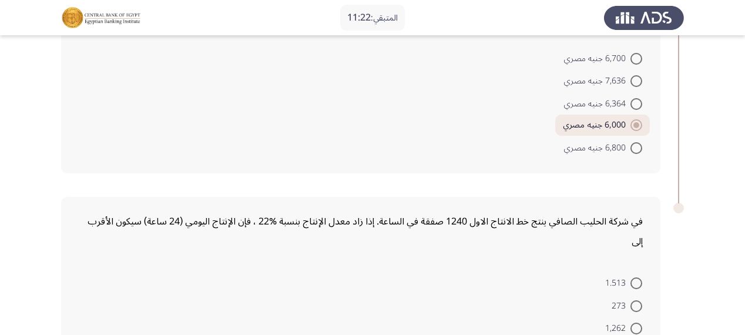
scroll to position [658, 0]
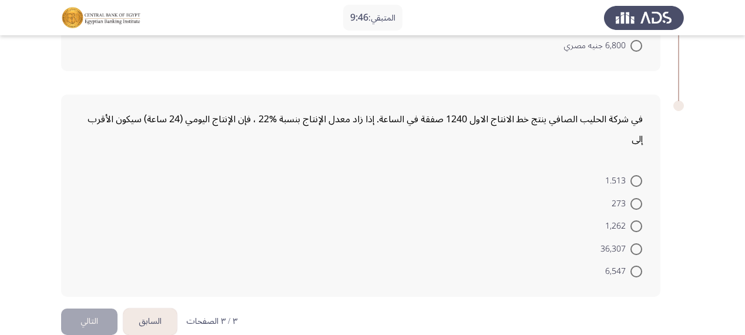
click at [634, 244] on span at bounding box center [637, 249] width 12 height 12
click at [634, 244] on input "36,307" at bounding box center [637, 249] width 12 height 12
radio input "true"
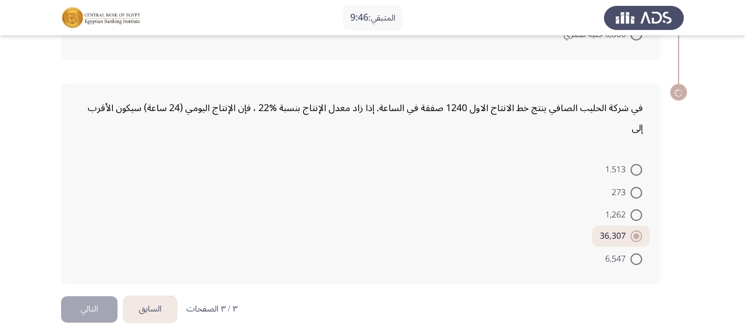
scroll to position [673, 0]
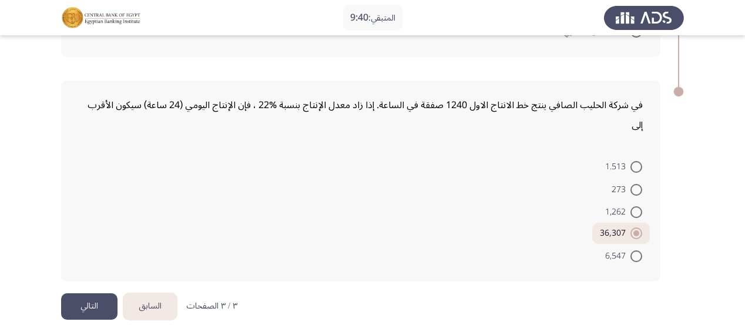
click at [100, 300] on button "التالي" at bounding box center [89, 306] width 56 height 26
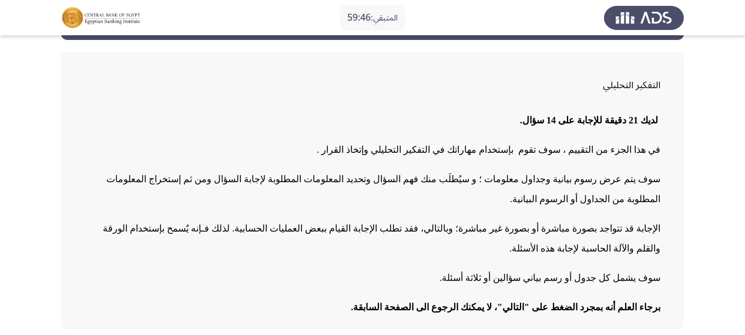
scroll to position [49, 0]
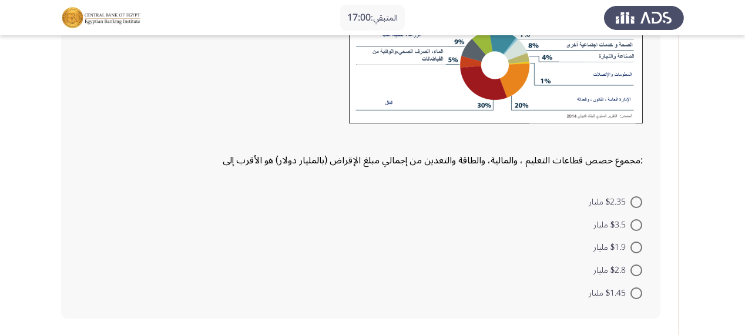
scroll to position [188, 0]
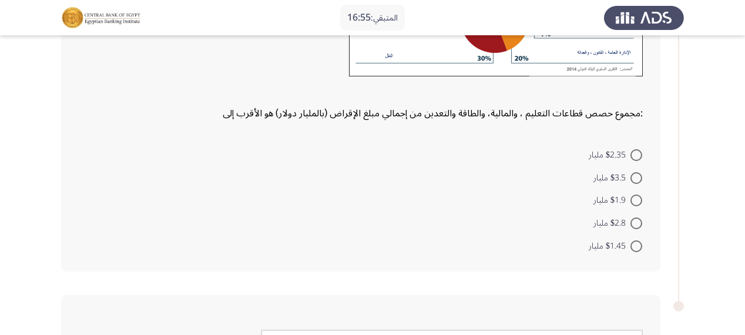
click at [636, 245] on span at bounding box center [637, 246] width 12 height 12
click at [636, 245] on input "$1.45 مليار" at bounding box center [637, 246] width 12 height 12
radio input "true"
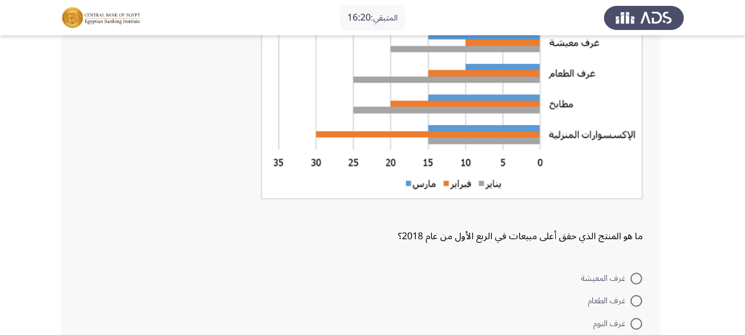
scroll to position [674, 0]
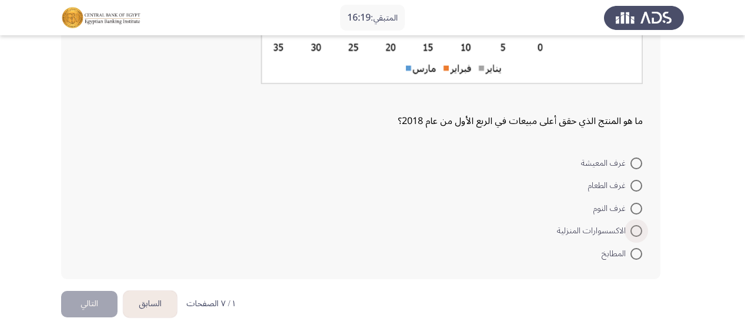
click at [634, 225] on span at bounding box center [637, 231] width 12 height 12
click at [634, 225] on input "الاكسسوارات المنزلية" at bounding box center [637, 231] width 12 height 12
radio input "true"
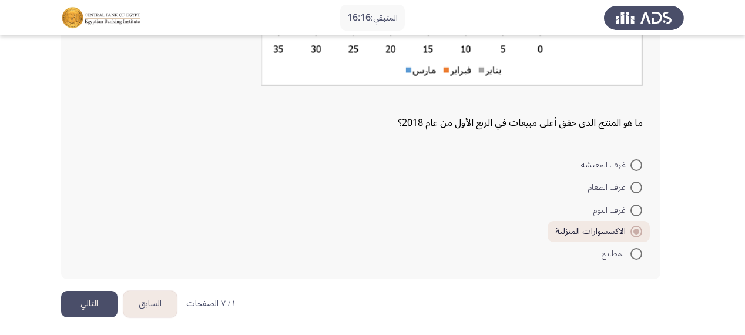
click at [94, 292] on button "التالي" at bounding box center [89, 304] width 56 height 26
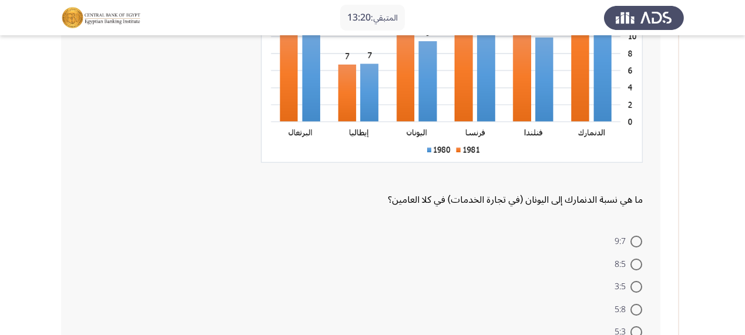
scroll to position [235, 0]
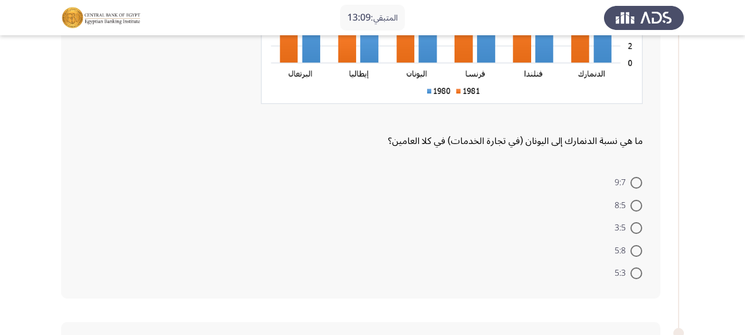
click at [637, 227] on span at bounding box center [637, 228] width 12 height 12
click at [637, 227] on input "3:5" at bounding box center [637, 228] width 12 height 12
radio input "true"
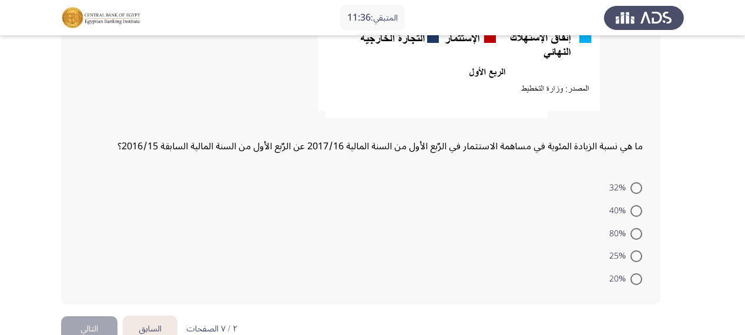
scroll to position [800, 0]
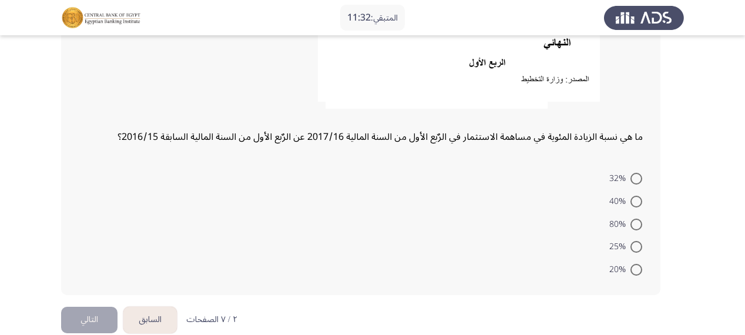
click at [636, 176] on span at bounding box center [637, 179] width 12 height 12
click at [636, 176] on input "32%" at bounding box center [637, 179] width 12 height 12
radio input "true"
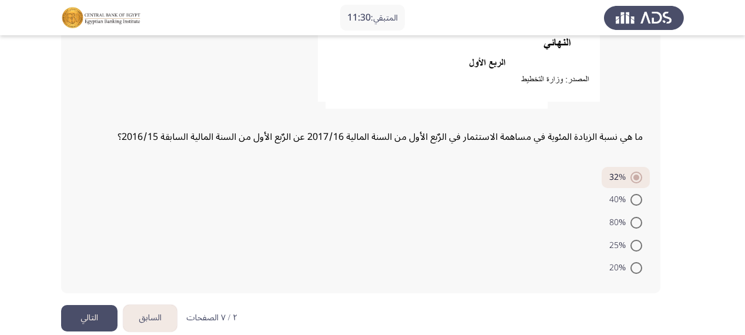
click at [639, 267] on span at bounding box center [637, 268] width 12 height 12
click at [639, 267] on input "20%" at bounding box center [637, 268] width 12 height 12
radio input "true"
drag, startPoint x: 94, startPoint y: 320, endPoint x: 142, endPoint y: 300, distance: 51.6
click at [93, 320] on button "التالي" at bounding box center [89, 318] width 56 height 26
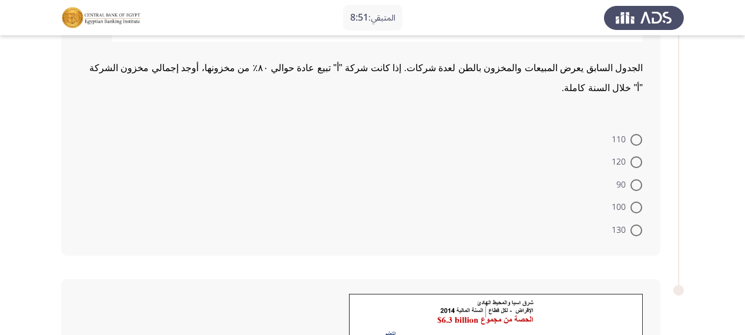
scroll to position [235, 0]
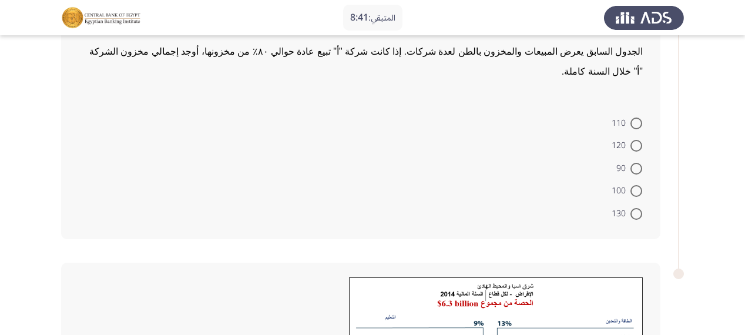
click at [642, 208] on span at bounding box center [637, 214] width 12 height 12
click at [642, 208] on input "130" at bounding box center [637, 214] width 12 height 12
radio input "true"
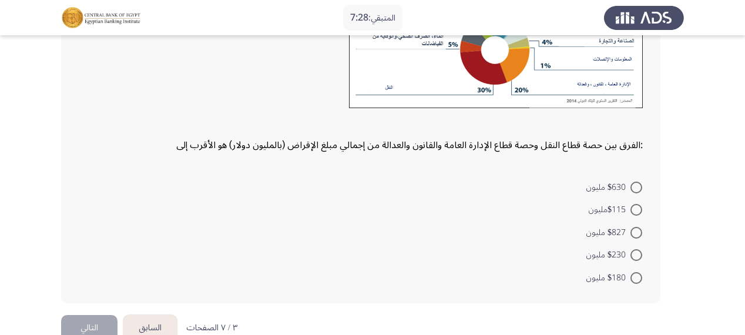
scroll to position [558, 0]
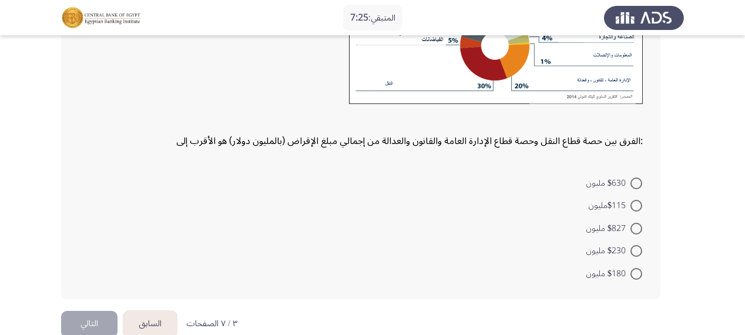
click at [638, 178] on span at bounding box center [637, 184] width 12 height 12
click at [638, 178] on input "$630 مليون" at bounding box center [637, 184] width 12 height 12
radio input "true"
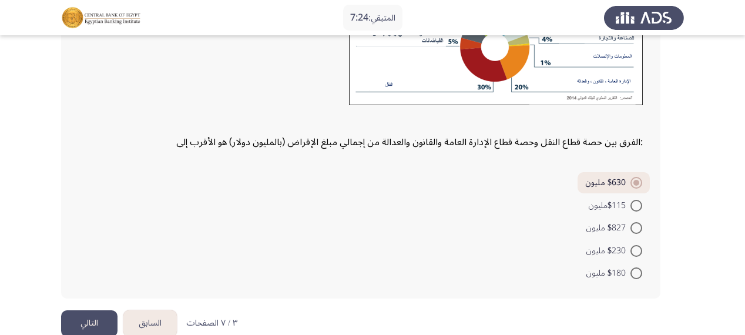
click at [82, 310] on button "التالي" at bounding box center [89, 323] width 56 height 26
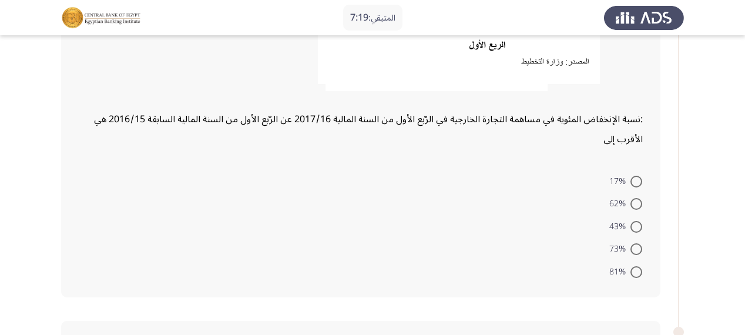
scroll to position [376, 0]
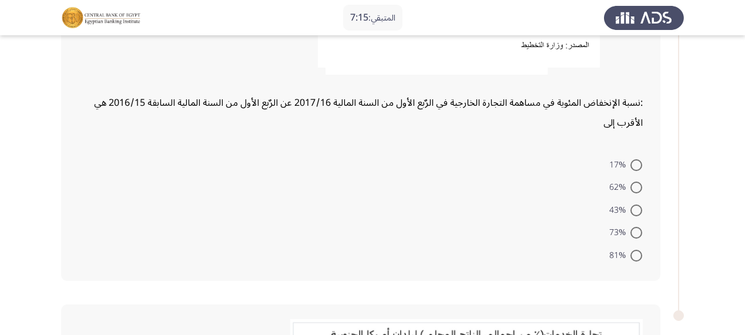
click at [638, 186] on span at bounding box center [637, 188] width 12 height 12
click at [638, 186] on input "62%" at bounding box center [637, 188] width 12 height 12
radio input "true"
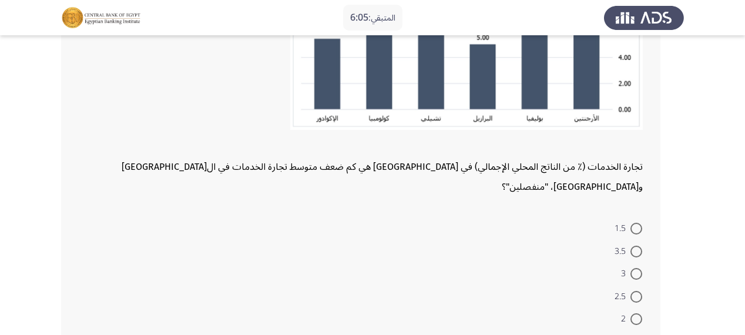
scroll to position [854, 0]
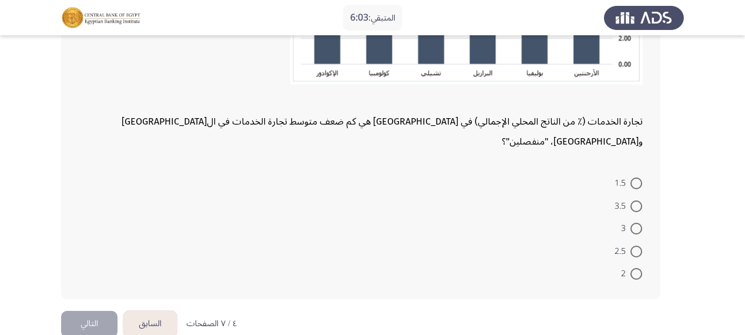
click at [640, 246] on span at bounding box center [637, 252] width 12 height 12
click at [640, 246] on input "2.5" at bounding box center [637, 252] width 12 height 12
radio input "true"
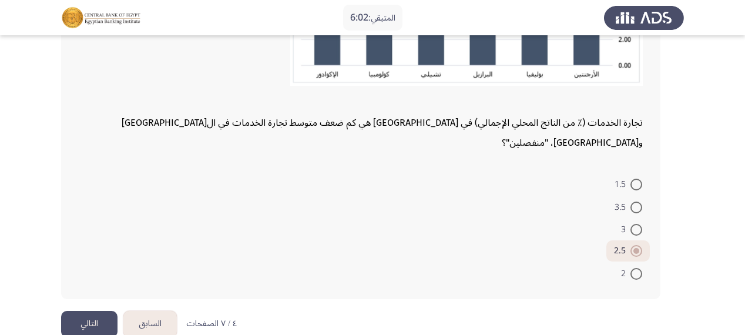
click at [90, 311] on button "التالي" at bounding box center [89, 324] width 56 height 26
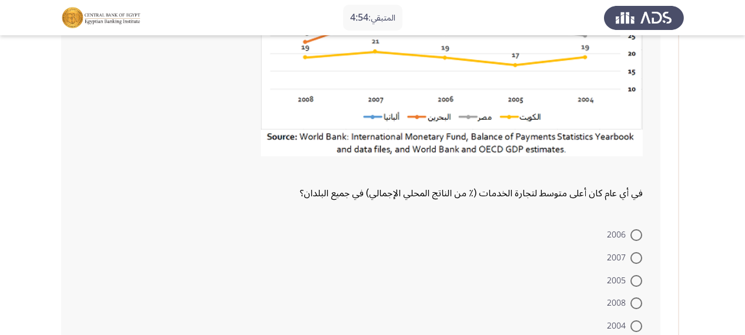
scroll to position [188, 0]
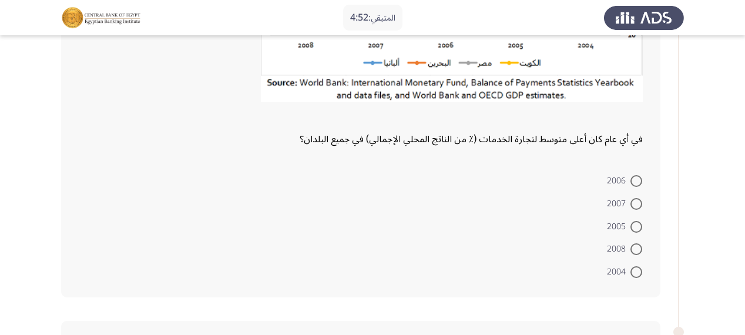
click at [644, 268] on mat-radio-button "2004" at bounding box center [625, 271] width 51 height 23
click at [637, 270] on span at bounding box center [637, 272] width 12 height 12
click at [637, 270] on input "2004" at bounding box center [637, 272] width 12 height 12
radio input "true"
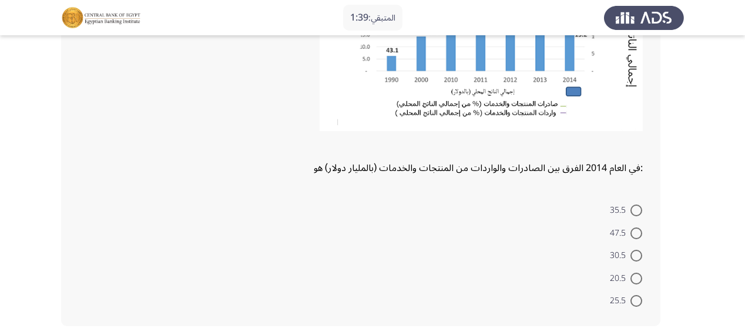
scroll to position [697, 0]
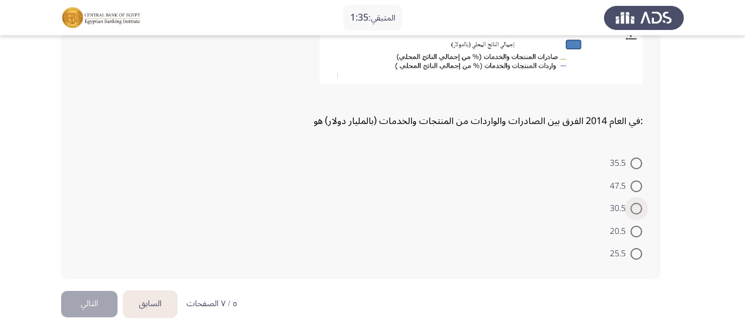
click at [641, 208] on span at bounding box center [637, 209] width 12 height 12
click at [641, 208] on input "30.5" at bounding box center [637, 209] width 12 height 12
radio input "true"
click at [102, 292] on button "التالي" at bounding box center [89, 304] width 56 height 26
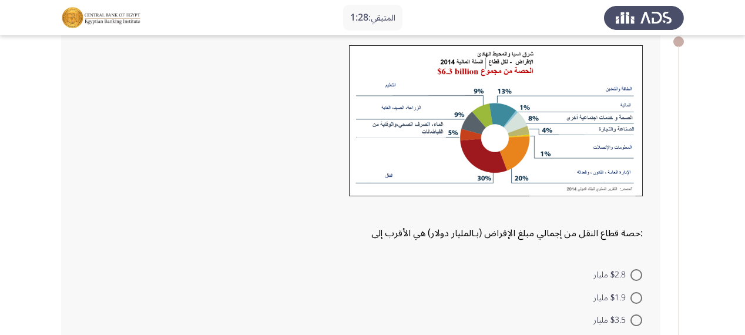
scroll to position [141, 0]
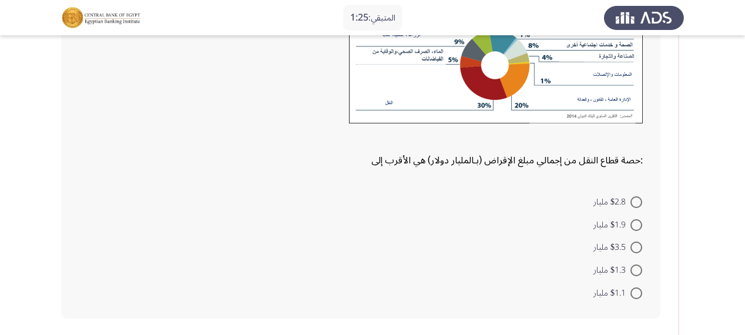
click at [635, 202] on span at bounding box center [637, 202] width 12 height 12
click at [635, 202] on input "$2.8 مليار" at bounding box center [637, 202] width 12 height 12
radio input "true"
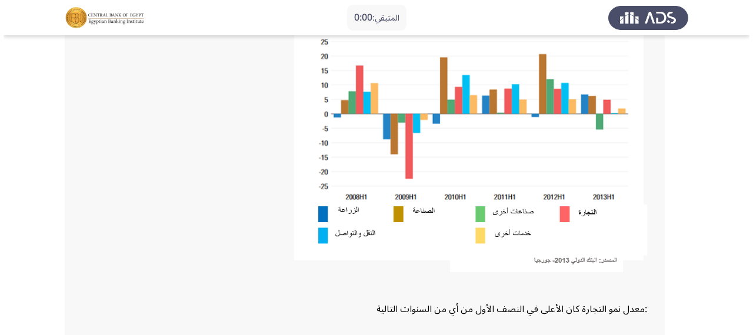
scroll to position [0, 0]
